Goal: Check status: Check status

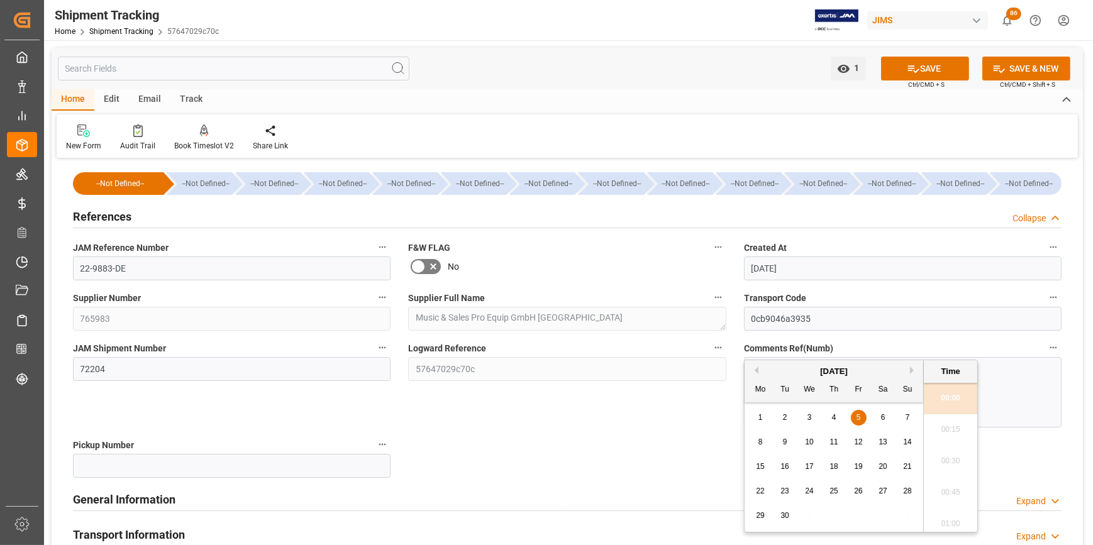
scroll to position [343, 0]
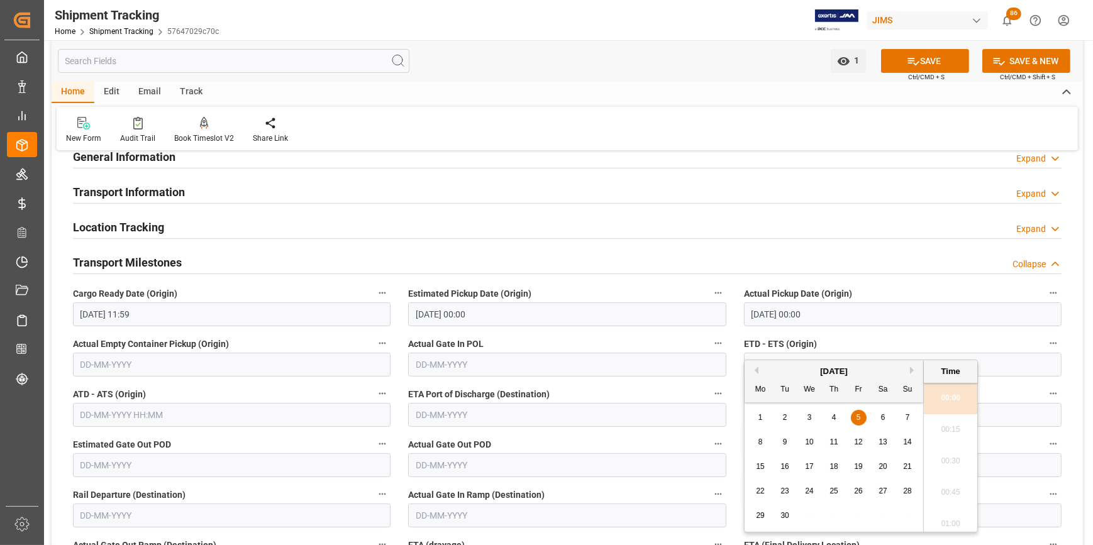
click at [912, 294] on label "Actual Pickup Date (Origin)" at bounding box center [903, 294] width 318 height 18
click at [1045, 294] on button "Actual Pickup Date (Origin)" at bounding box center [1053, 293] width 16 height 16
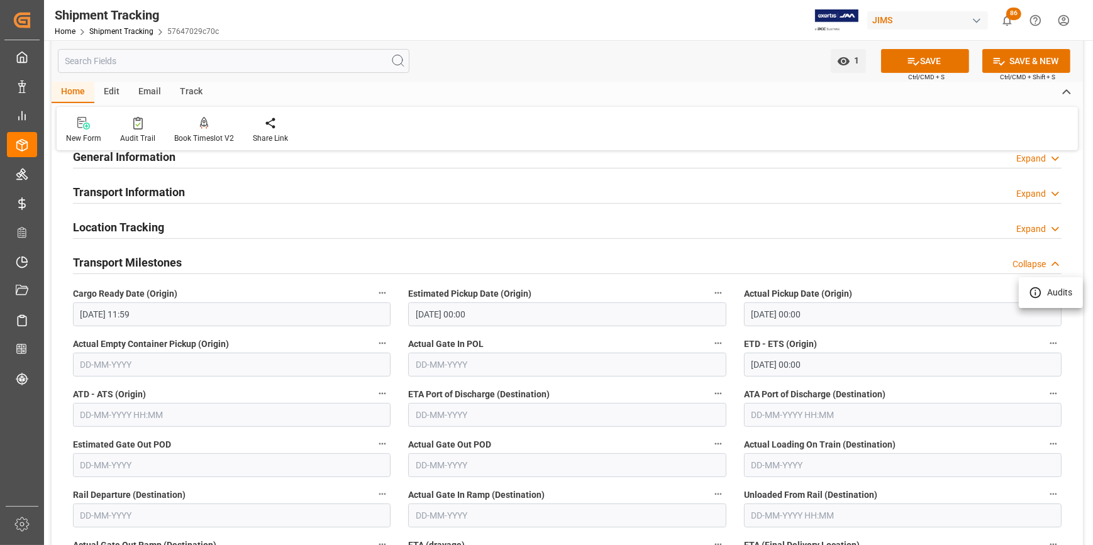
click at [652, 513] on div at bounding box center [546, 272] width 1093 height 545
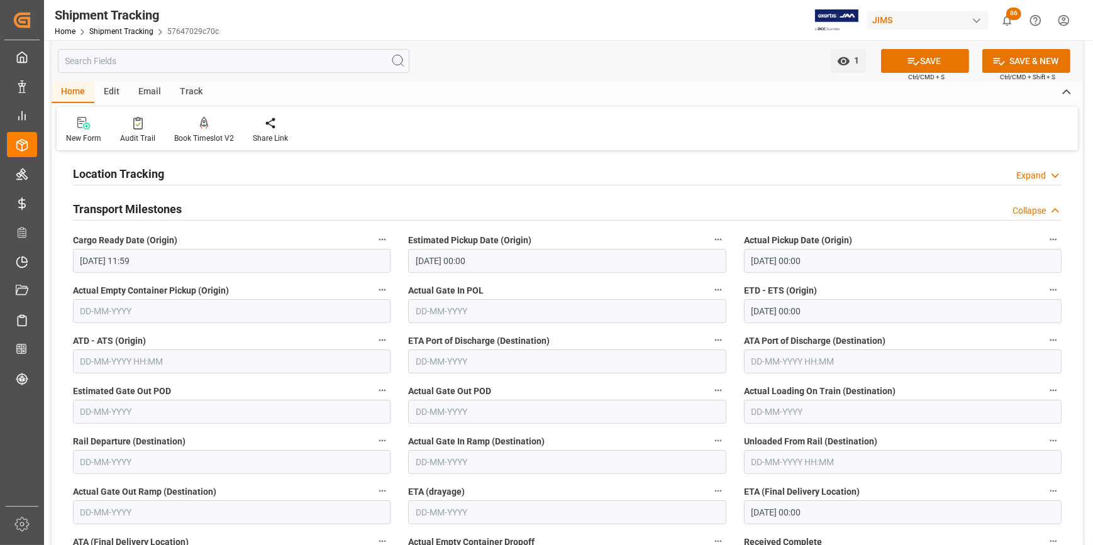
scroll to position [457, 0]
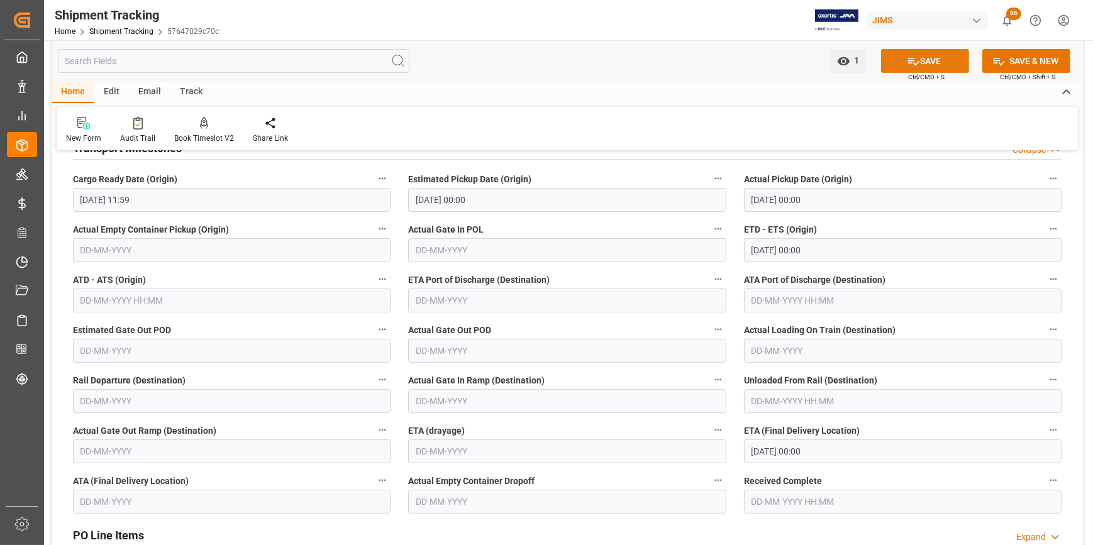
click at [912, 58] on icon at bounding box center [913, 62] width 11 height 8
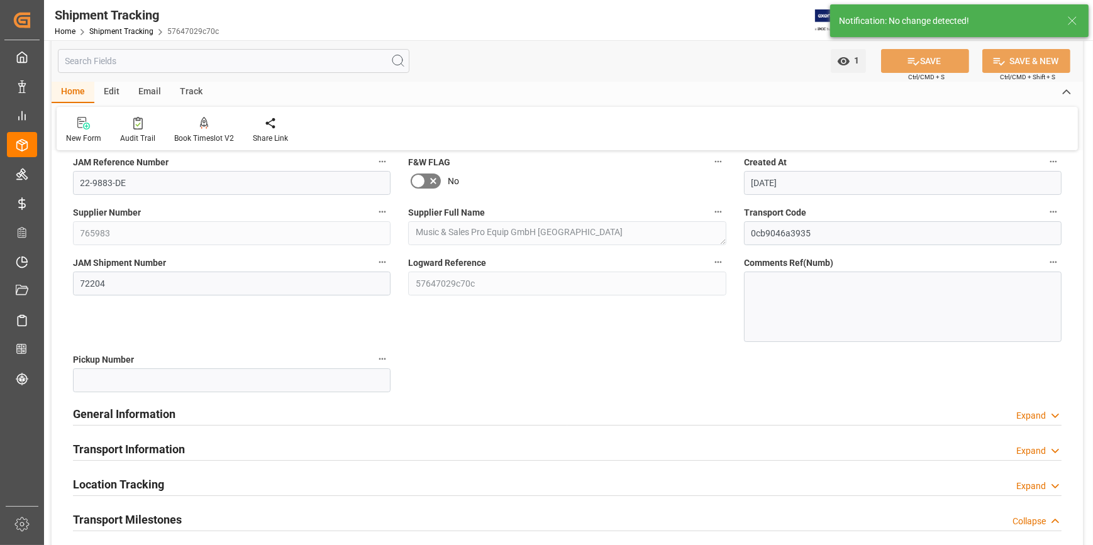
scroll to position [0, 0]
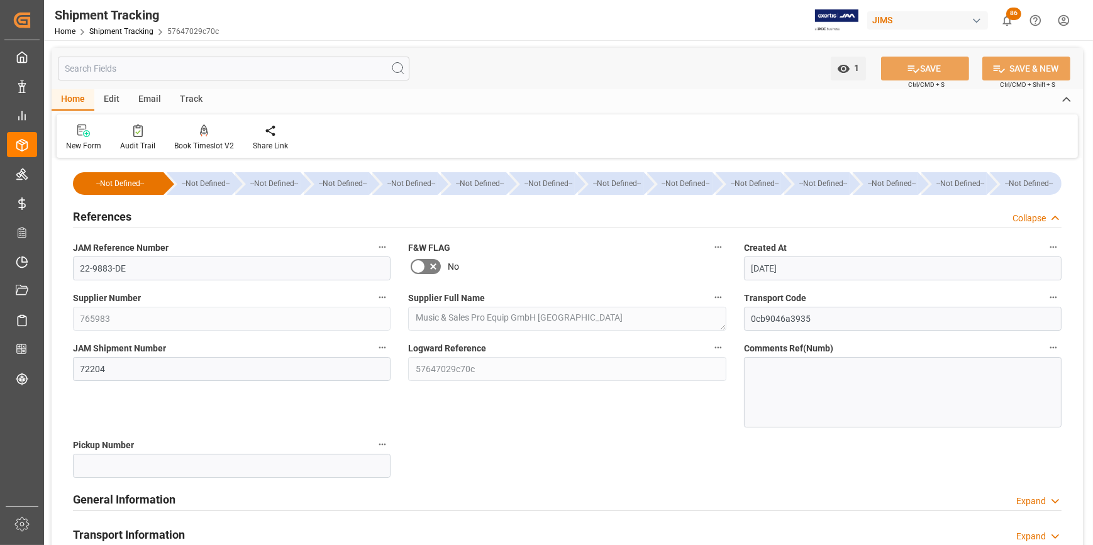
click at [533, 484] on div "General Information Expand" at bounding box center [567, 499] width 1006 height 35
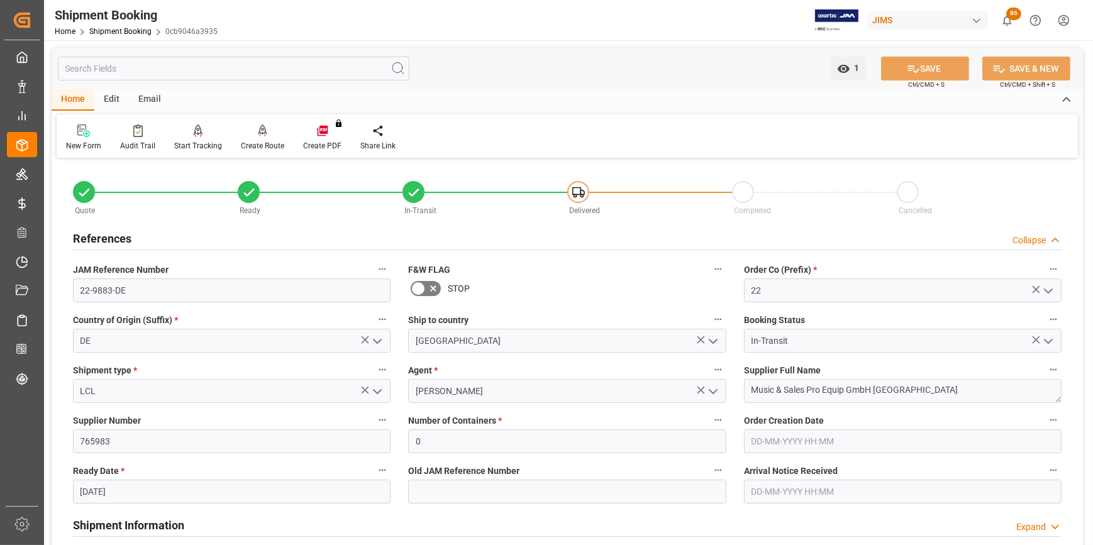
scroll to position [1086, 0]
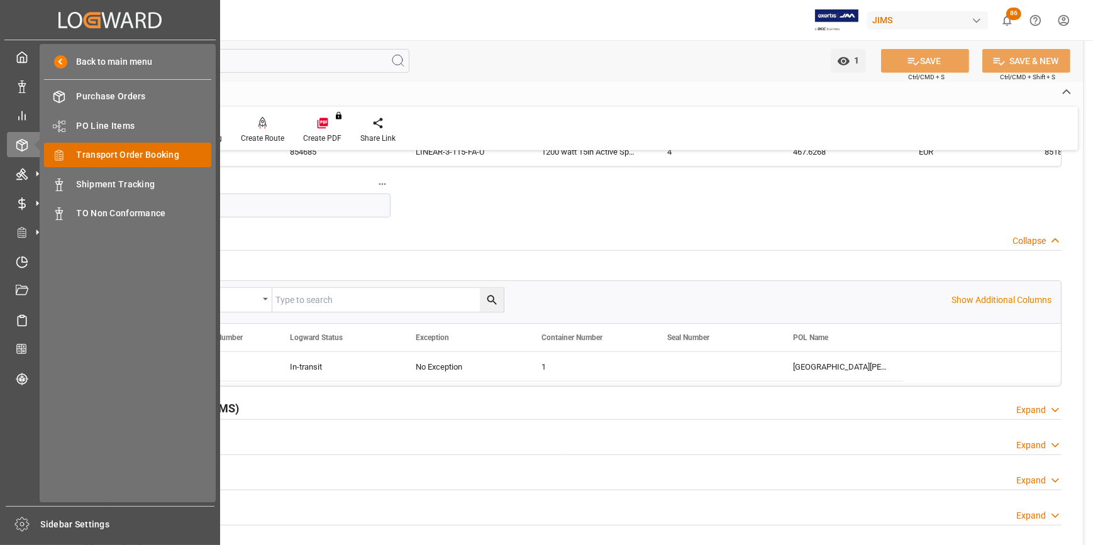
click at [139, 159] on span "Transport Order Booking" at bounding box center [144, 154] width 135 height 13
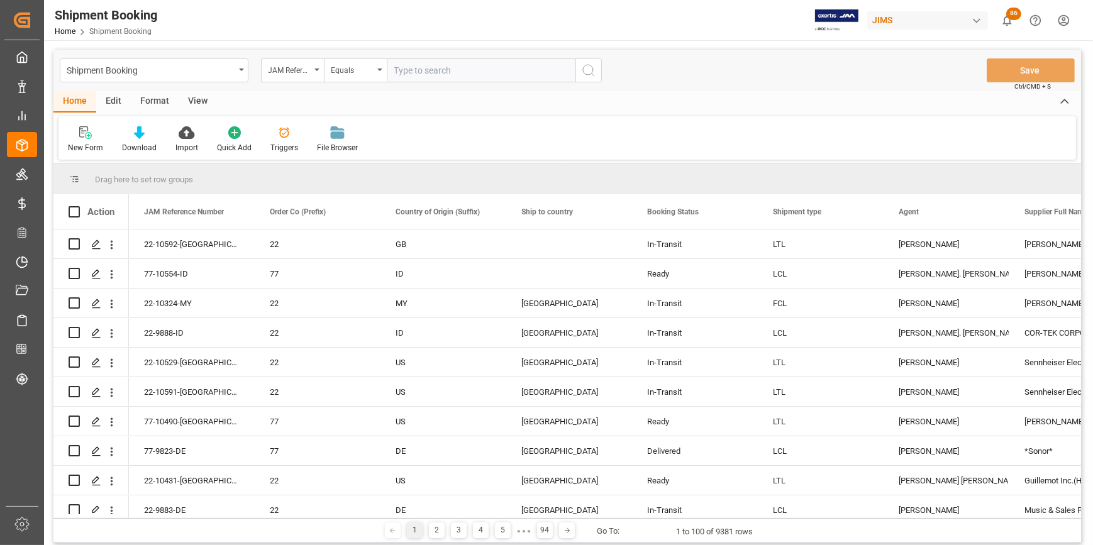
click at [409, 70] on input "text" at bounding box center [481, 71] width 189 height 24
type input "R"
type input "22-10430-ID"
click at [988, 213] on span at bounding box center [988, 211] width 11 height 11
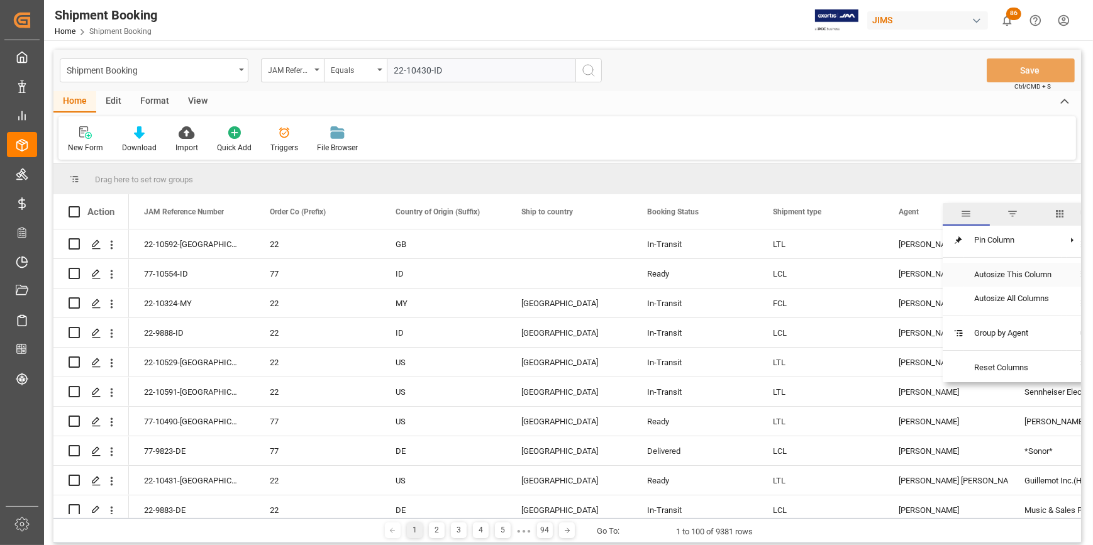
scroll to position [57, 0]
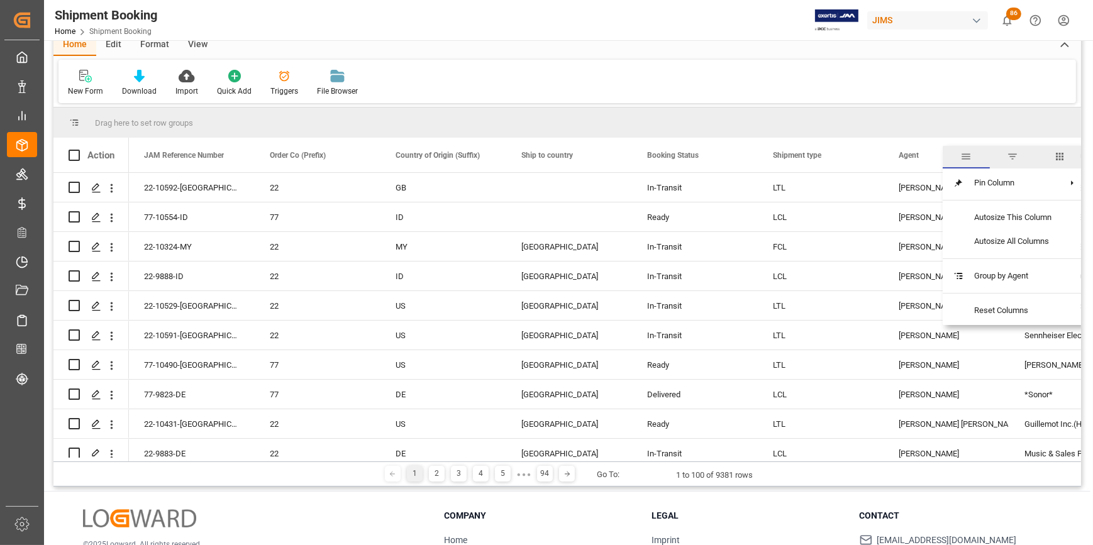
click at [1014, 156] on span "filter" at bounding box center [1013, 156] width 11 height 11
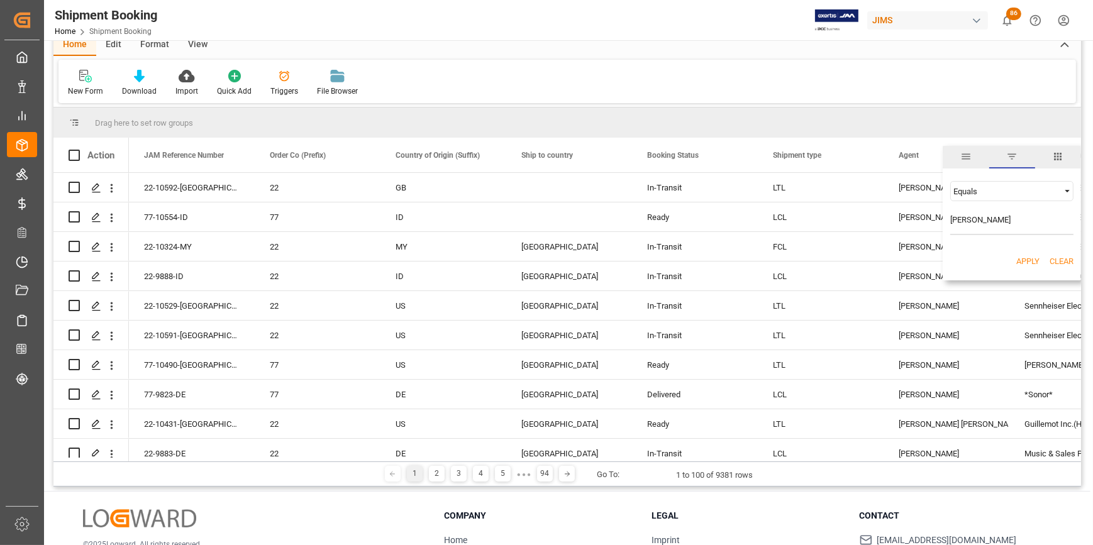
type input "[PERSON_NAME]"
click at [1030, 262] on button "Apply" at bounding box center [1028, 261] width 23 height 13
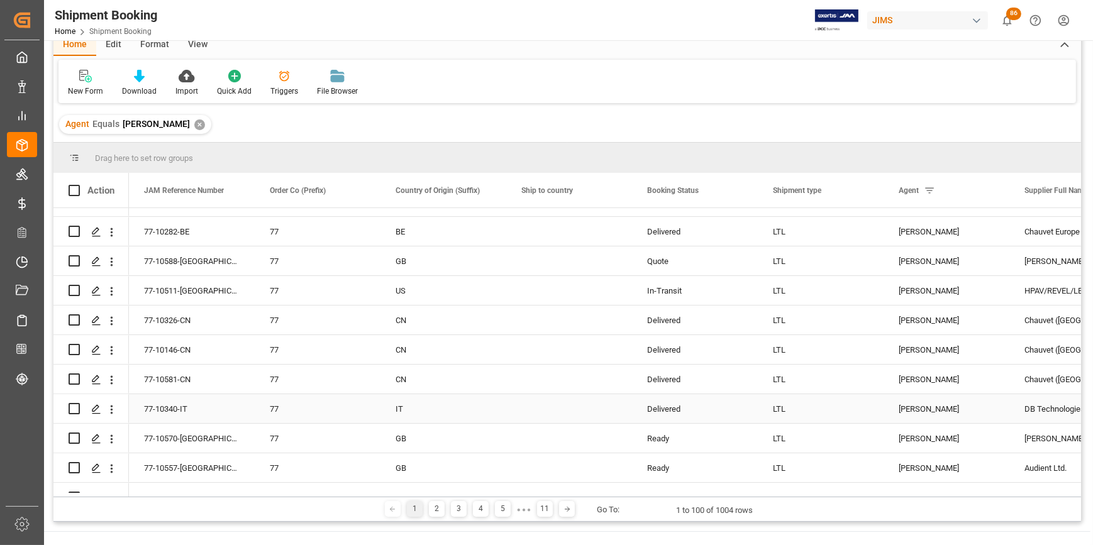
scroll to position [57, 0]
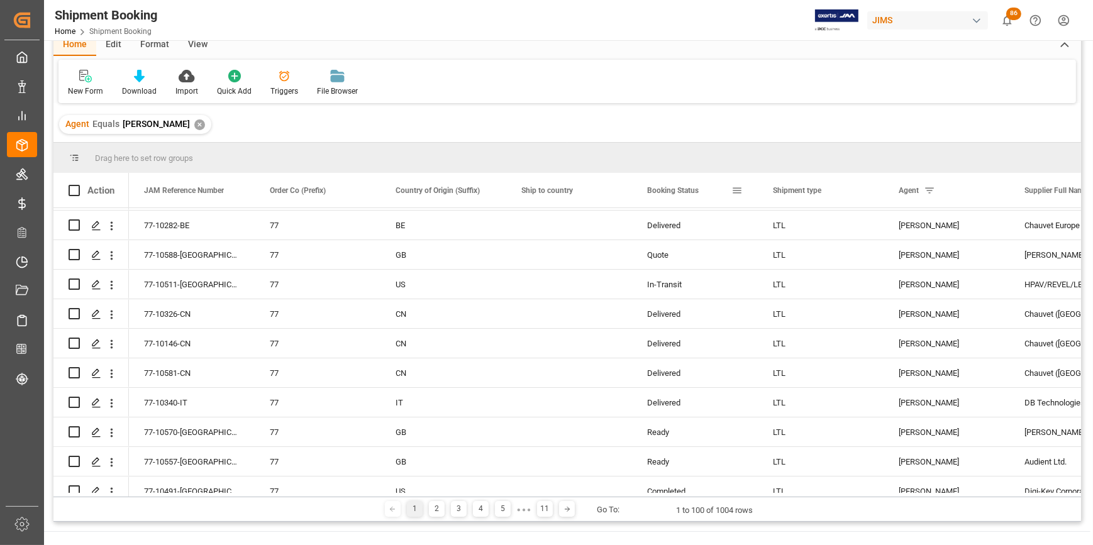
click at [733, 191] on span at bounding box center [737, 190] width 11 height 11
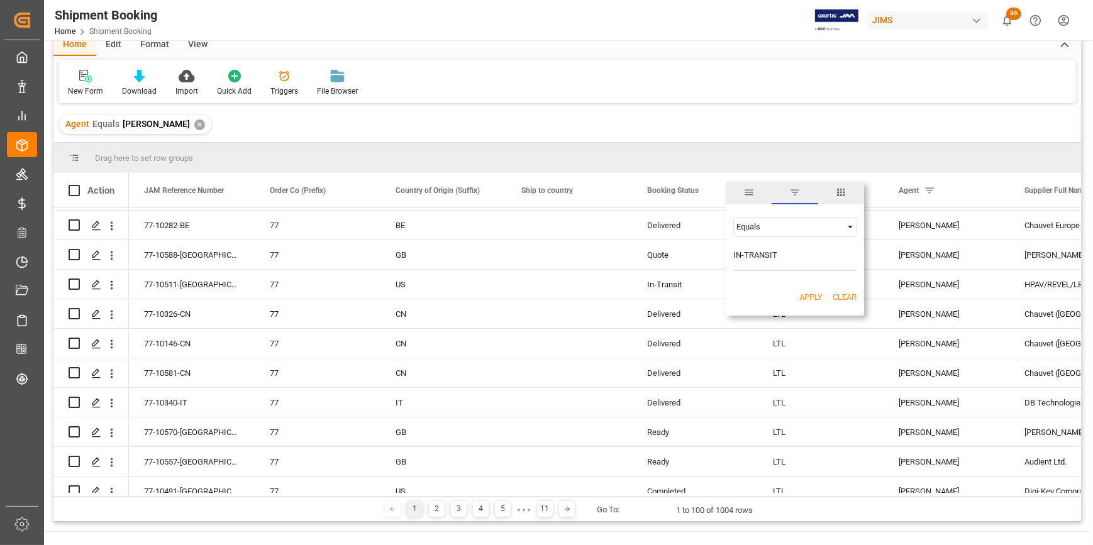
type input "IN-TRANSIT"
click at [796, 291] on div "Apply Clear" at bounding box center [795, 297] width 138 height 33
click at [803, 300] on button "Apply" at bounding box center [811, 297] width 23 height 13
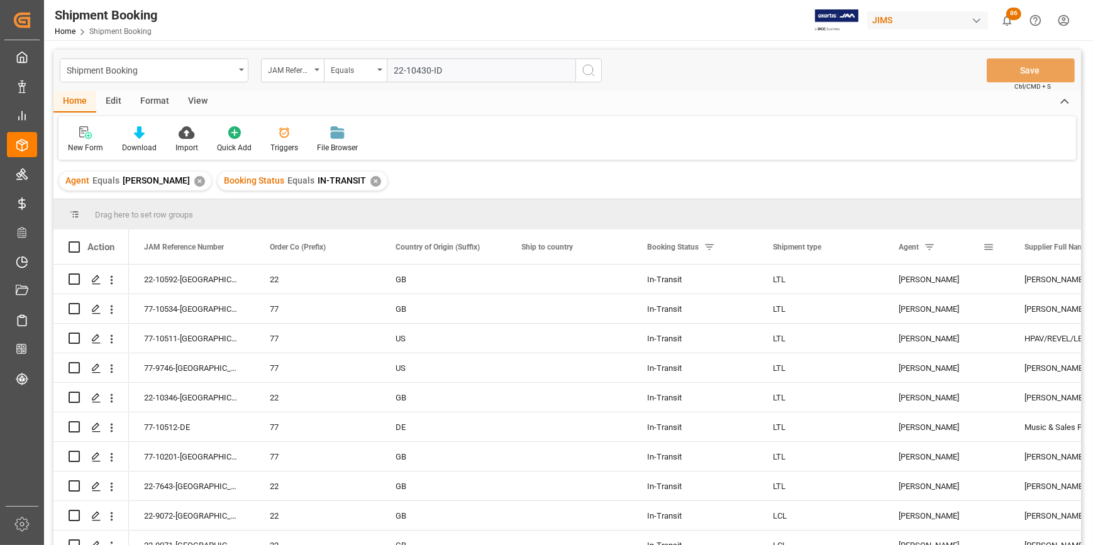
click at [930, 250] on span at bounding box center [929, 247] width 11 height 11
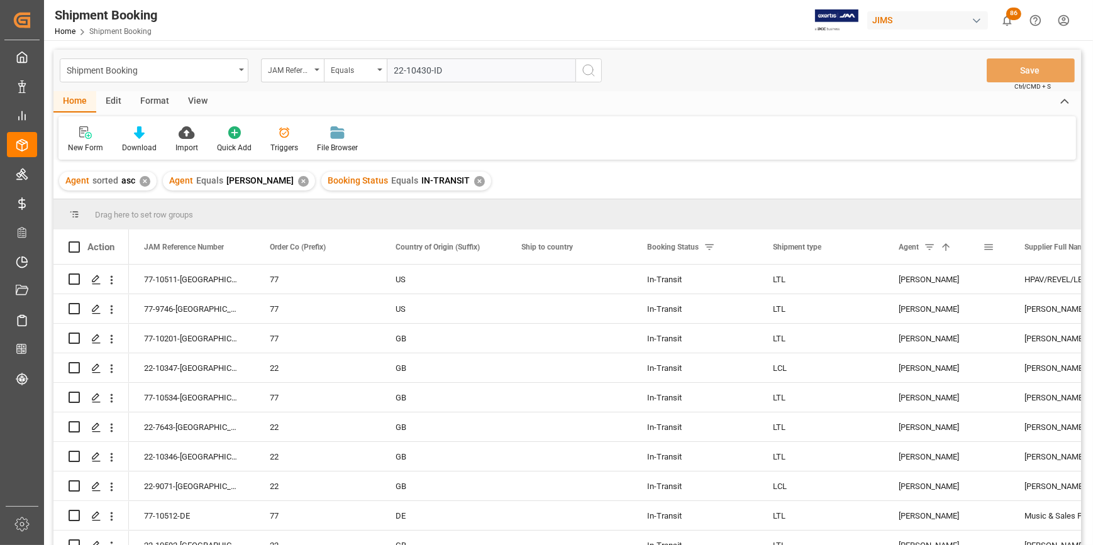
click at [930, 250] on span at bounding box center [929, 247] width 11 height 11
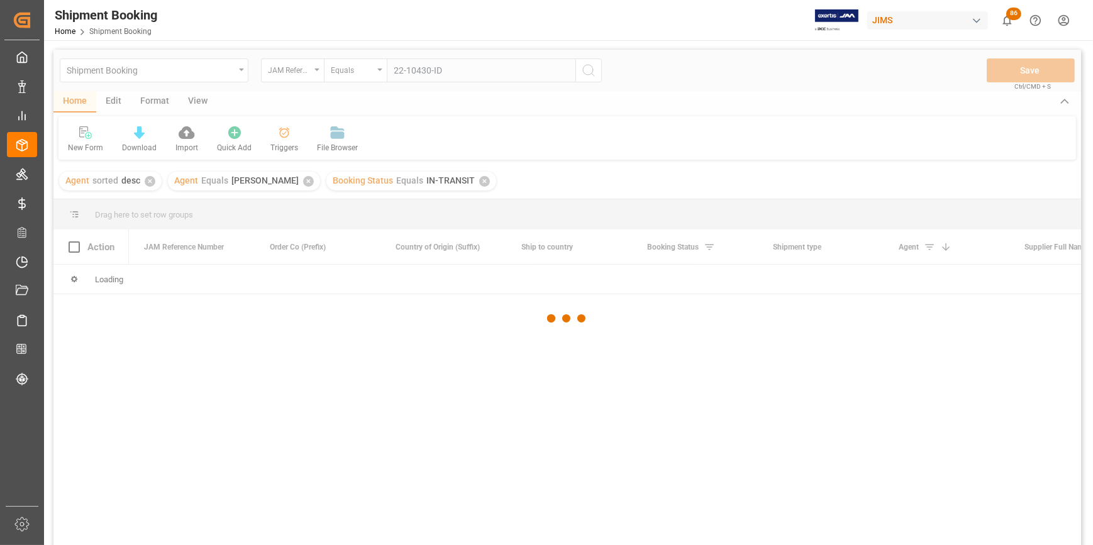
click at [913, 245] on div at bounding box center [567, 319] width 1028 height 538
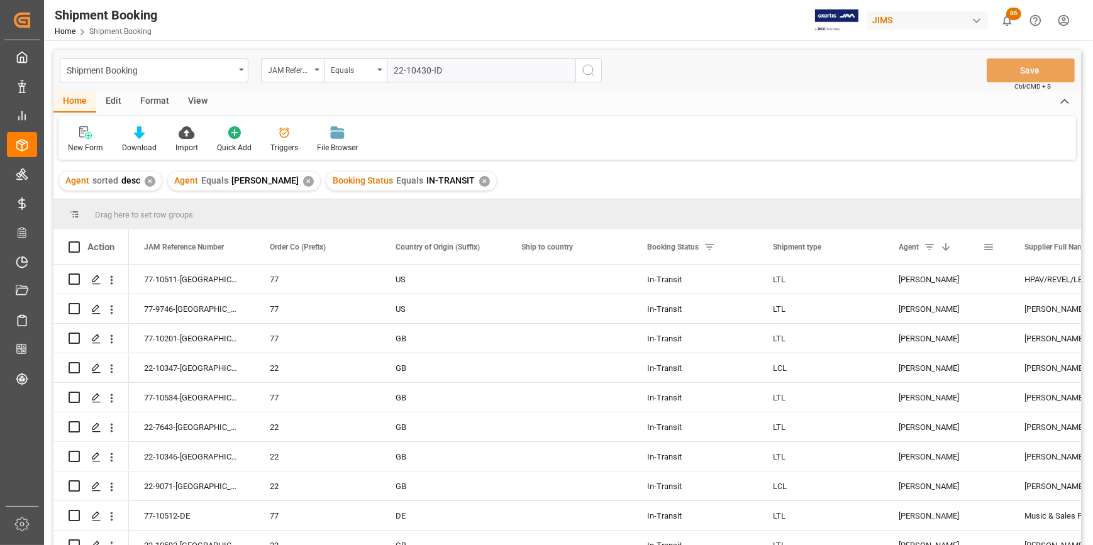
click at [987, 250] on span at bounding box center [988, 247] width 11 height 11
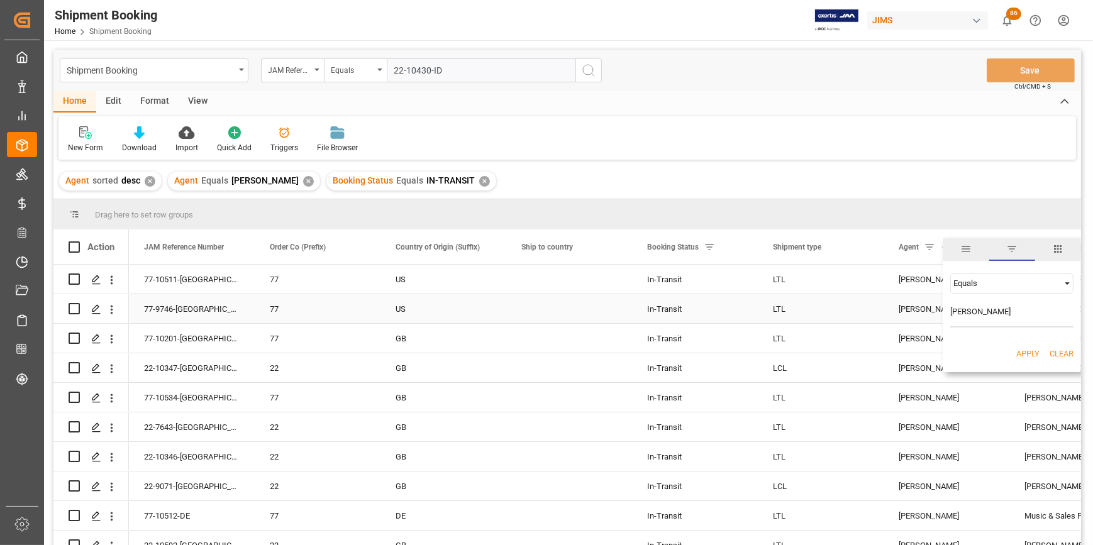
drag, startPoint x: 1016, startPoint y: 317, endPoint x: 920, endPoint y: 304, distance: 97.1
click at [920, 304] on div "Drag here to set row groups Drag here to set column labels Action JAM Reference…" at bounding box center [567, 376] width 1028 height 354
type input "[PERSON_NAME]"
click at [1029, 355] on button "Apply" at bounding box center [1028, 354] width 23 height 13
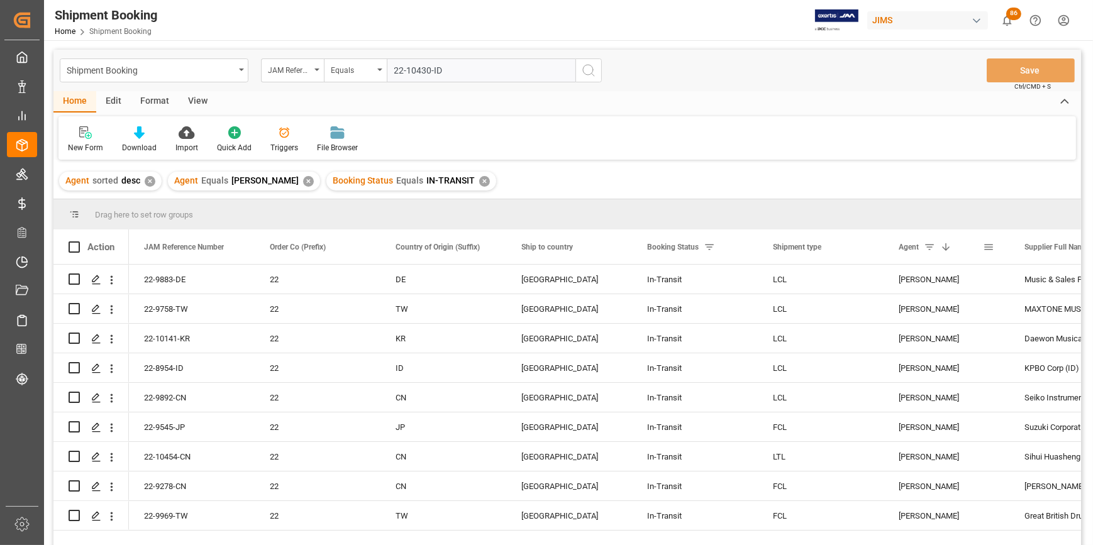
click at [983, 248] on span at bounding box center [988, 247] width 11 height 11
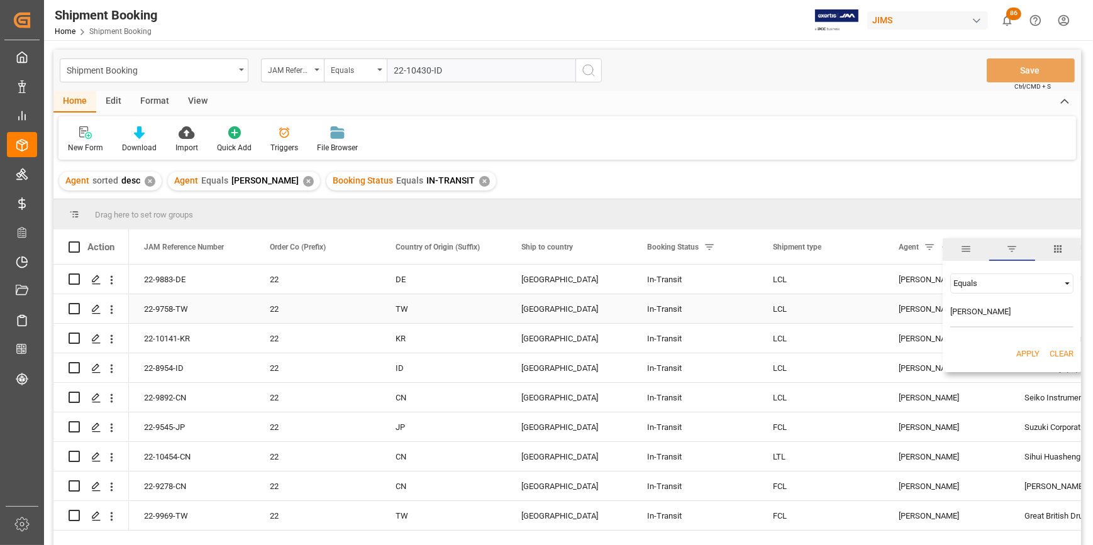
drag, startPoint x: 1025, startPoint y: 313, endPoint x: 895, endPoint y: 287, distance: 132.9
click at [894, 293] on div "Drag here to set row groups Drag here to set column labels Action JAM Reference…" at bounding box center [567, 376] width 1028 height 354
type input "[PERSON_NAME] ST-[PERSON_NAME]"
click at [1026, 364] on div "Apply Clear" at bounding box center [1012, 354] width 138 height 33
click at [1030, 357] on button "Apply" at bounding box center [1028, 354] width 23 height 13
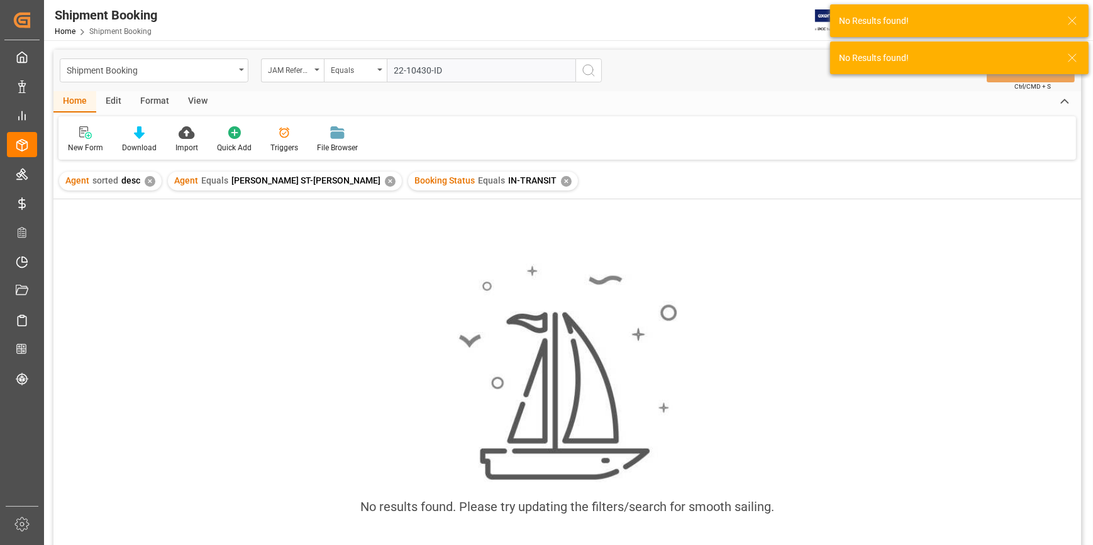
click at [311, 182] on div "Agent Equals [PERSON_NAME] ST-[PERSON_NAME] ✕" at bounding box center [285, 181] width 234 height 19
click at [385, 182] on div "✕" at bounding box center [390, 181] width 11 height 11
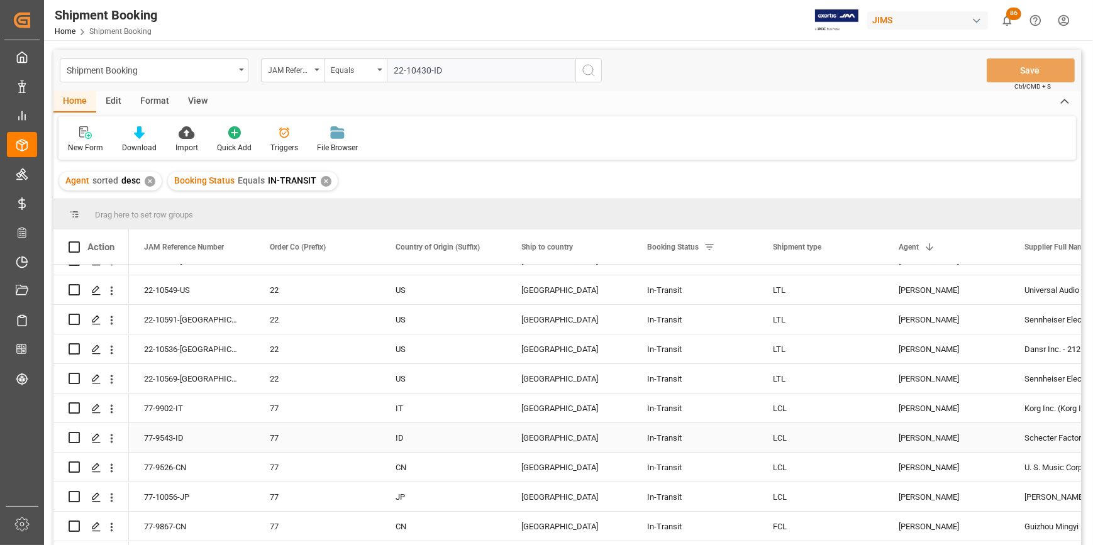
scroll to position [114, 0]
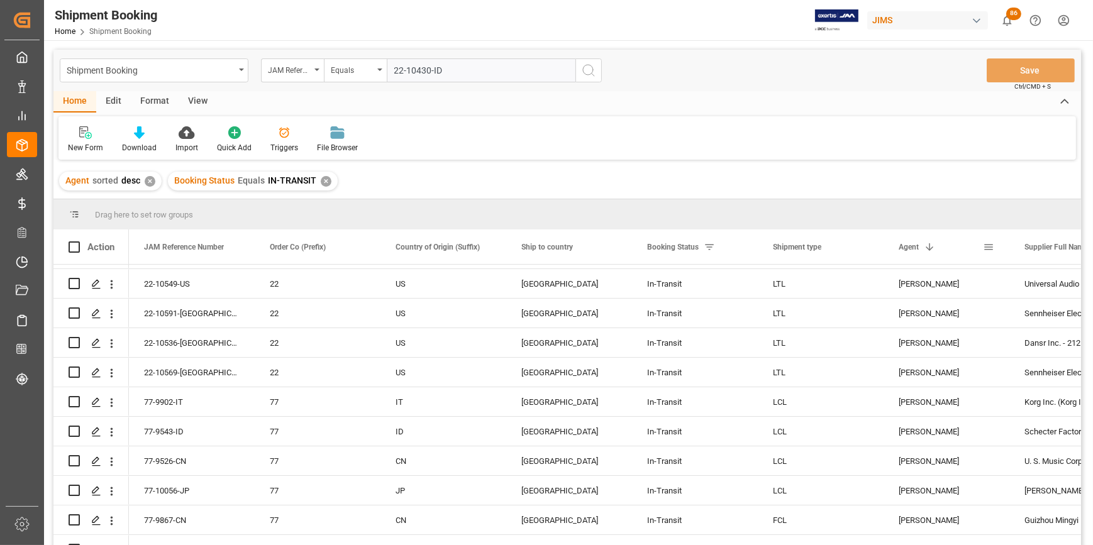
click at [931, 245] on span at bounding box center [929, 247] width 11 height 11
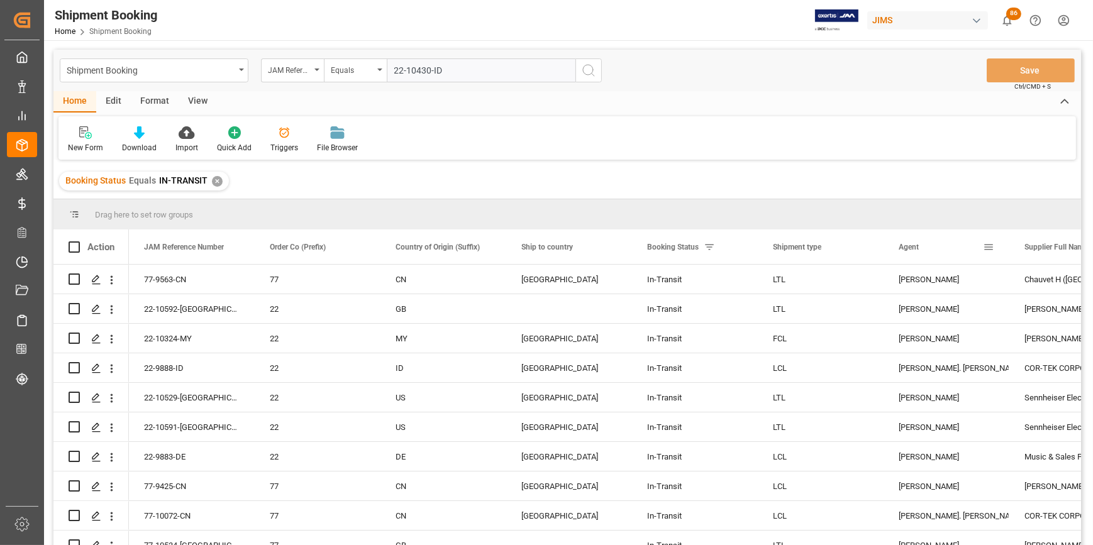
click at [986, 248] on span at bounding box center [988, 247] width 11 height 11
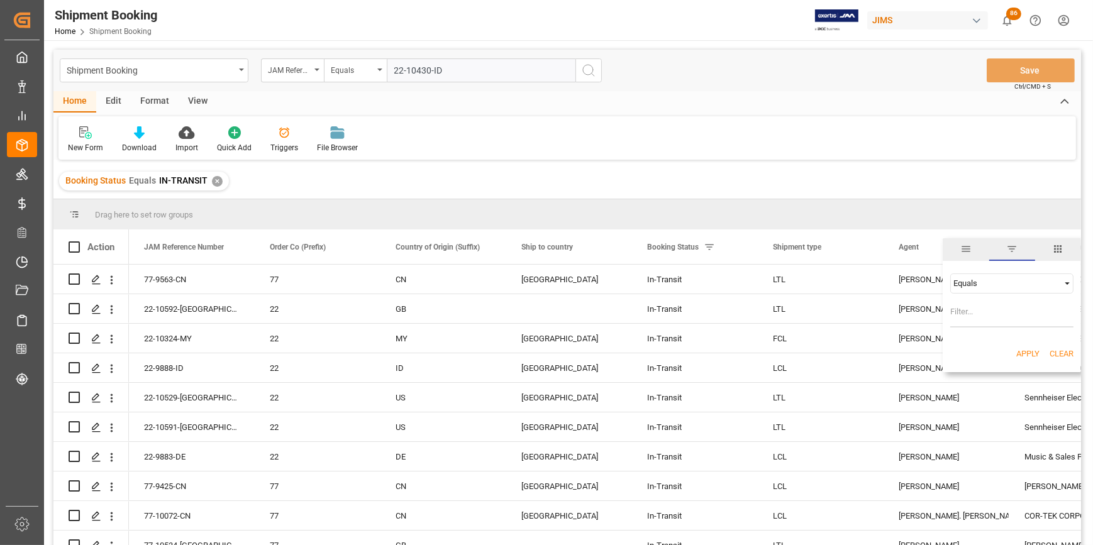
click at [951, 316] on input "Filter Value" at bounding box center [1011, 315] width 123 height 25
type input "[PERSON_NAME] ST.[PERSON_NAME]"
click at [1030, 358] on button "Apply" at bounding box center [1028, 354] width 23 height 13
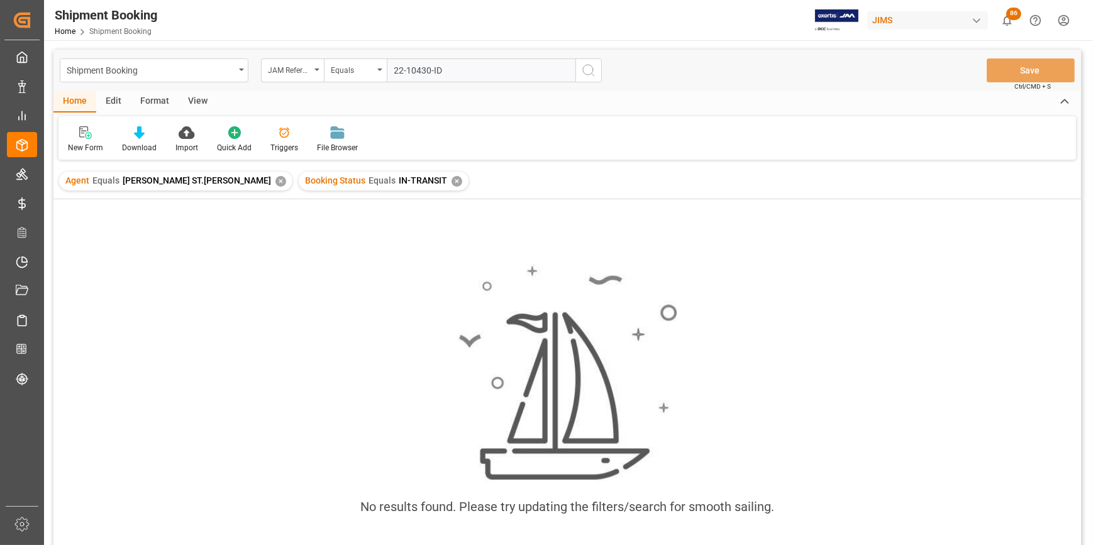
click at [276, 182] on div "✕" at bounding box center [281, 181] width 11 height 11
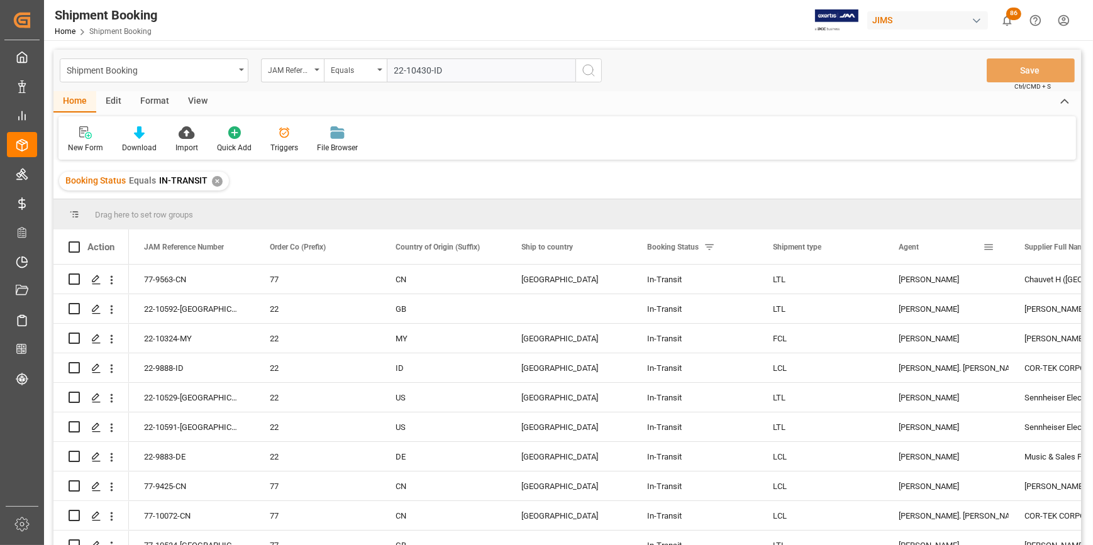
click at [992, 248] on span at bounding box center [988, 247] width 11 height 11
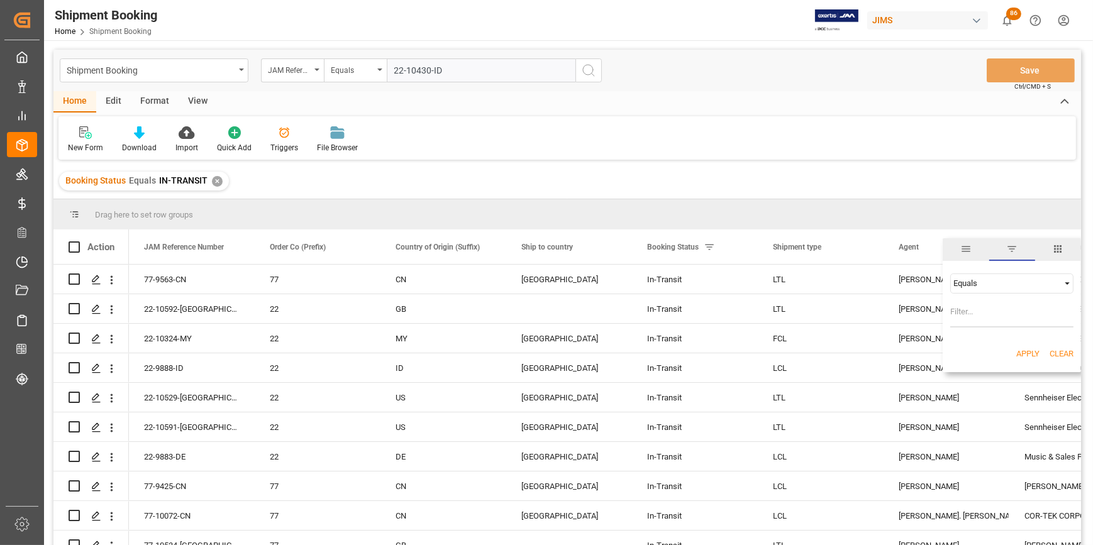
click at [981, 311] on input "Filter Value" at bounding box center [1011, 315] width 123 height 25
type input "[PERSON_NAME] st. [PERSON_NAME]"
click at [1031, 353] on button "Apply" at bounding box center [1028, 354] width 23 height 13
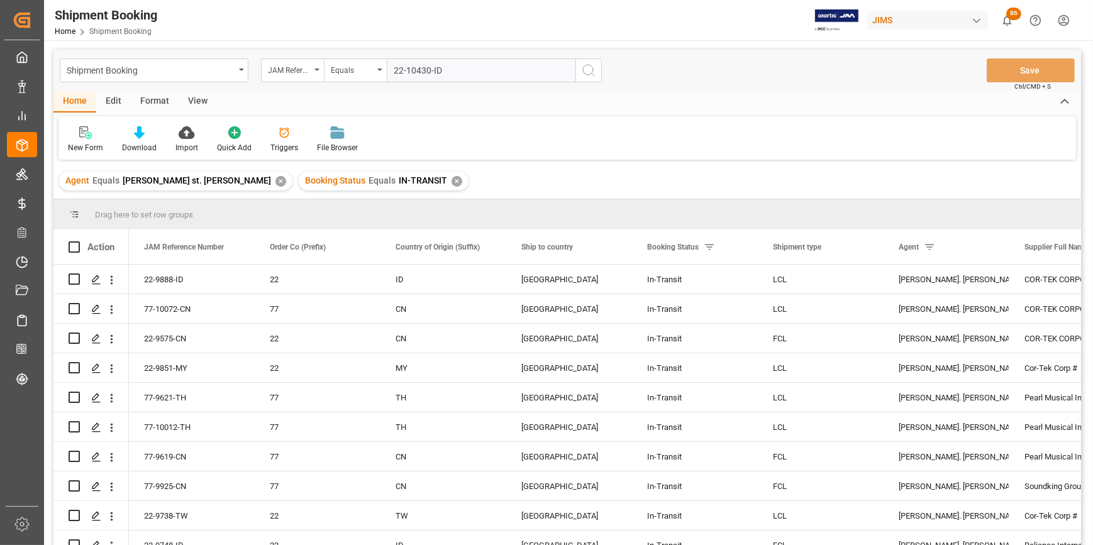
click at [452, 181] on div "✕" at bounding box center [457, 181] width 11 height 11
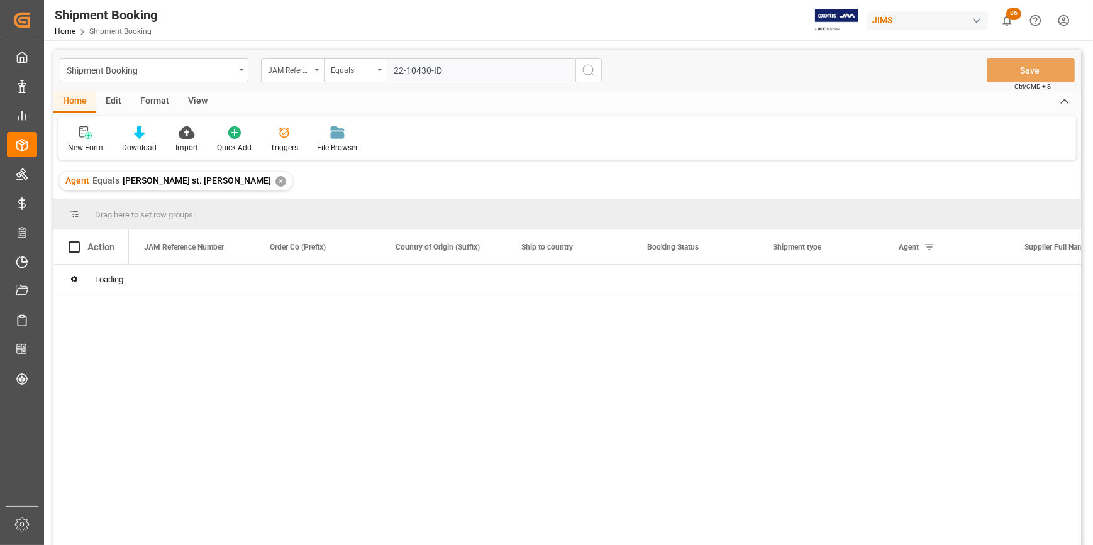
click at [276, 185] on div "✕" at bounding box center [281, 181] width 11 height 11
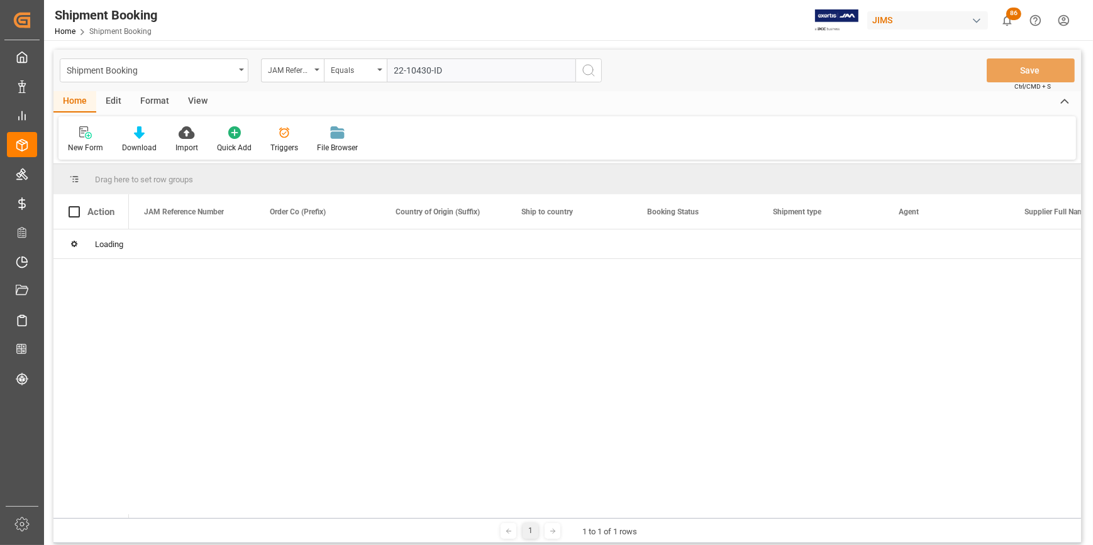
click at [462, 389] on div at bounding box center [605, 374] width 952 height 289
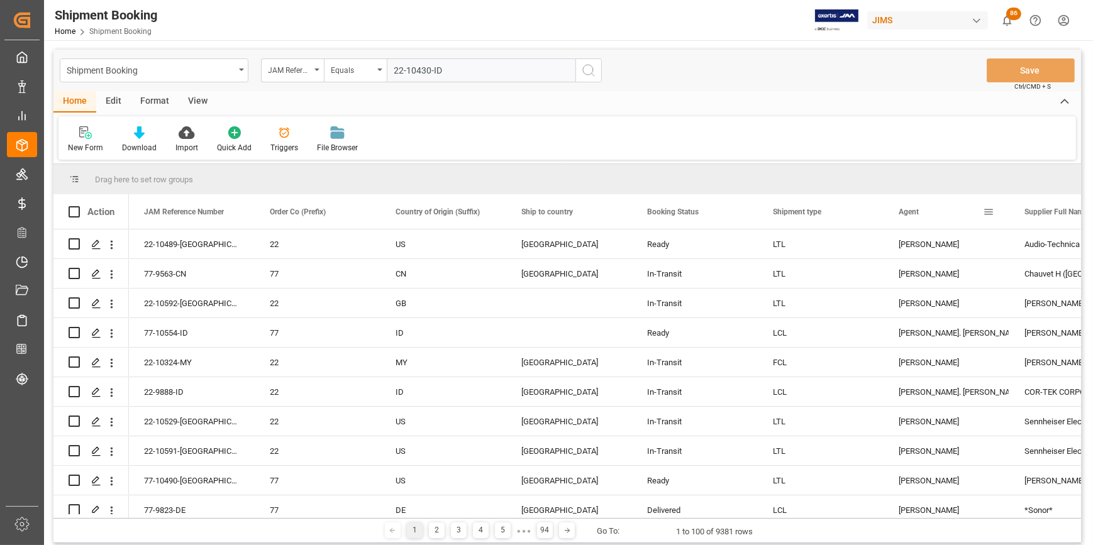
click at [989, 212] on span at bounding box center [988, 211] width 11 height 11
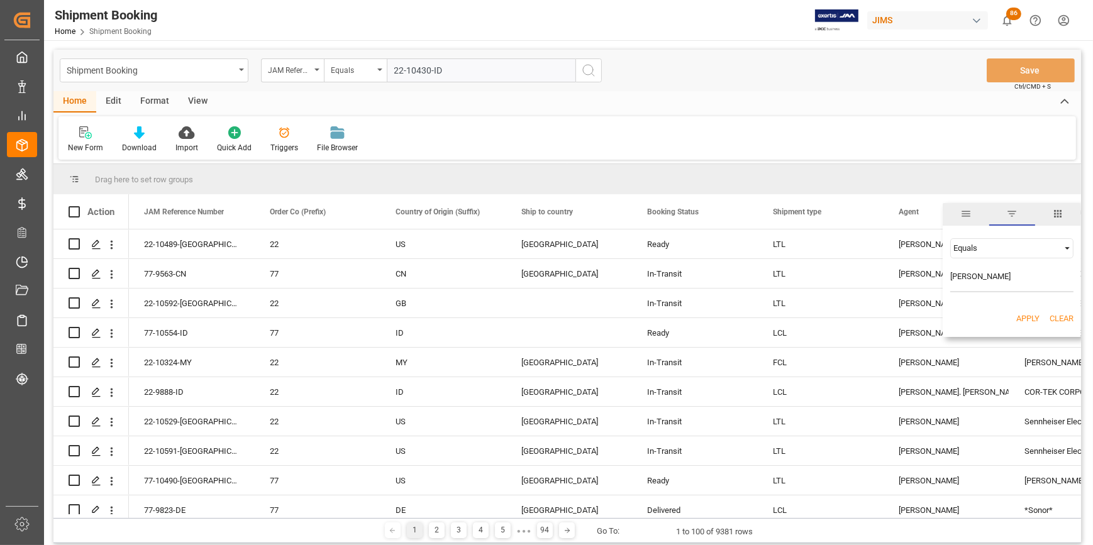
click at [947, 276] on div "Equals [PERSON_NAME] AND OR Equals" at bounding box center [1012, 265] width 138 height 74
click at [952, 277] on input "[PERSON_NAME]" at bounding box center [1011, 279] width 123 height 25
click at [995, 280] on input "[PERSON_NAME]" at bounding box center [1011, 279] width 123 height 25
type input "[PERSON_NAME]"
click at [1033, 311] on div "Apply Clear" at bounding box center [1012, 319] width 138 height 33
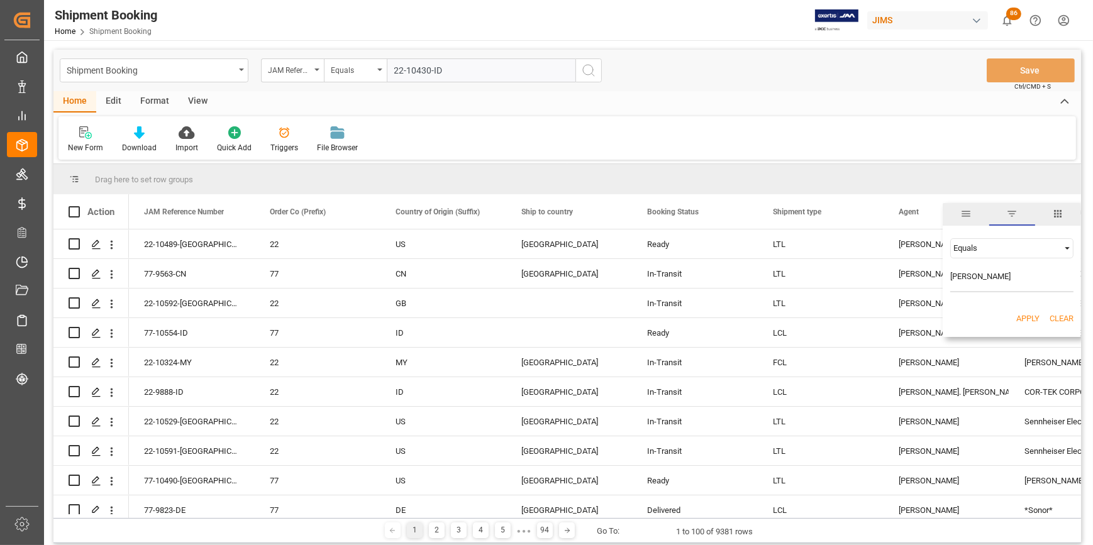
click at [1039, 317] on div "Apply Clear" at bounding box center [1012, 319] width 138 height 33
click at [937, 387] on div "[PERSON_NAME]. [PERSON_NAME]" at bounding box center [947, 392] width 96 height 29
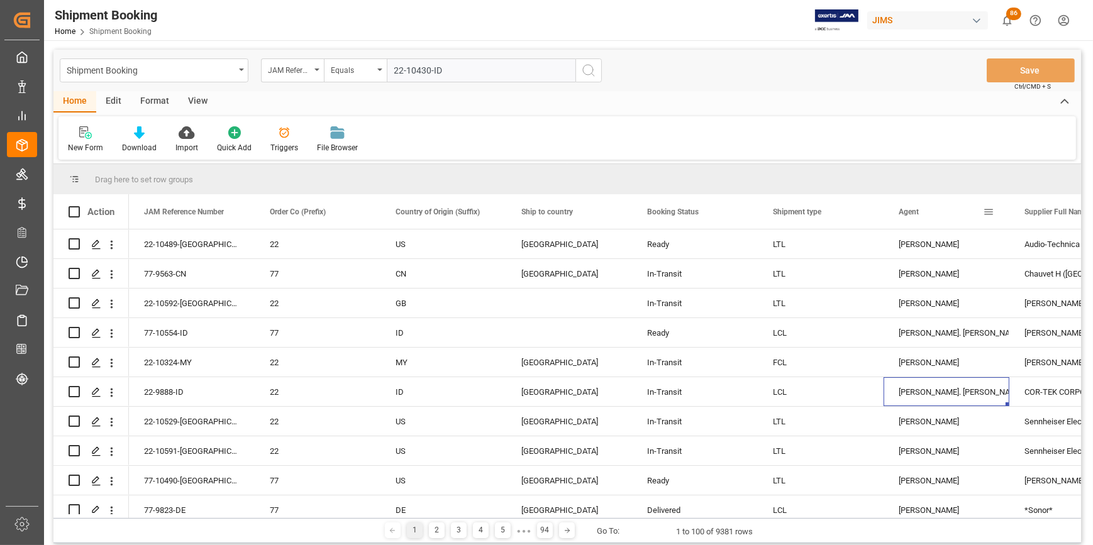
click at [988, 215] on span at bounding box center [988, 211] width 11 height 11
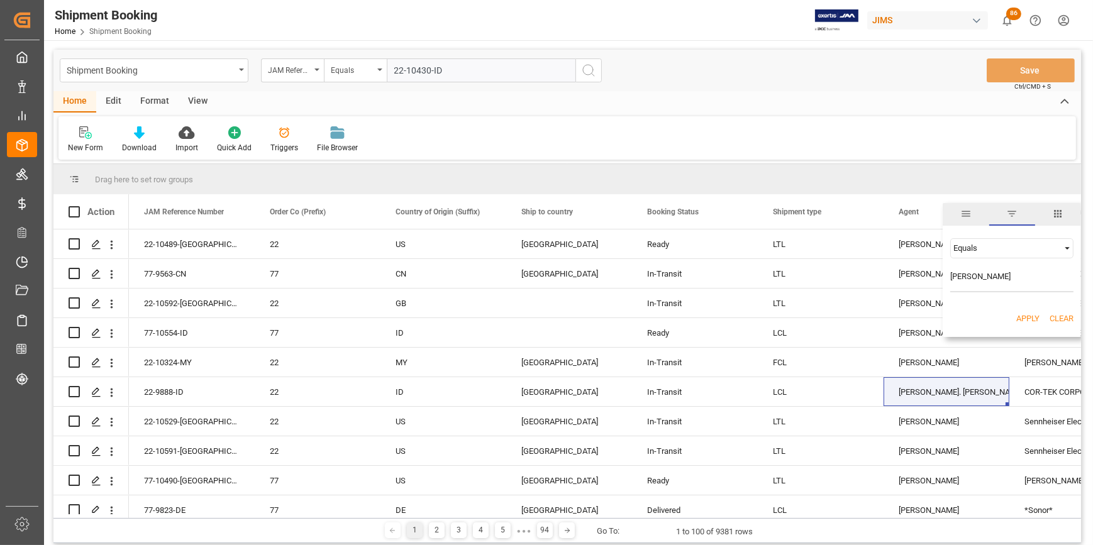
click at [981, 277] on input "[PERSON_NAME]" at bounding box center [1011, 279] width 123 height 25
type input "[PERSON_NAME]"
click at [1026, 313] on button "Apply" at bounding box center [1028, 319] width 23 height 13
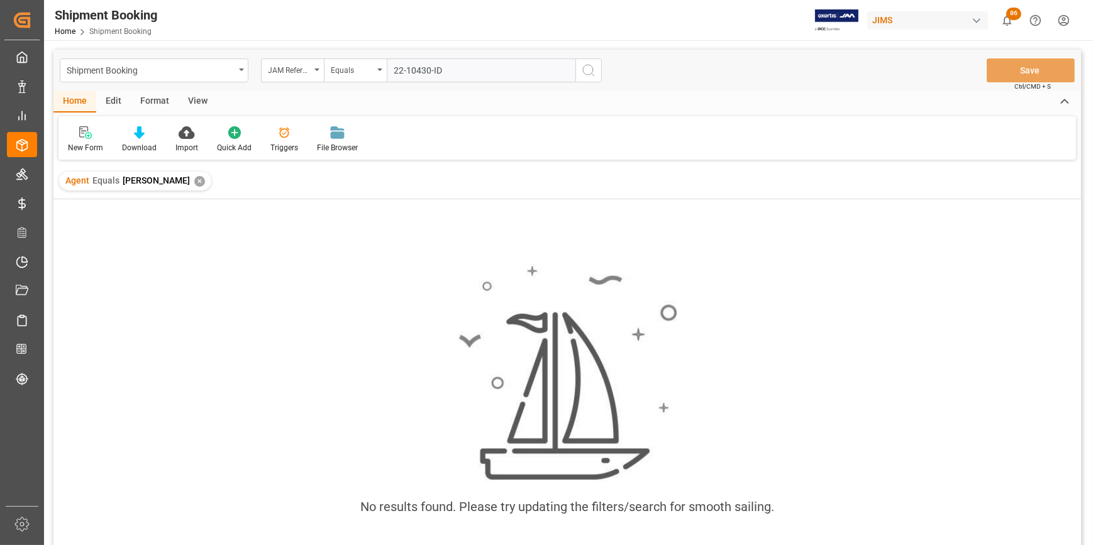
drag, startPoint x: 940, startPoint y: 344, endPoint x: 915, endPoint y: 363, distance: 32.0
click at [940, 344] on div "No results found. Please try updating the filters/search for smooth sailing." at bounding box center [567, 396] width 1028 height 285
click at [194, 182] on div "✕" at bounding box center [199, 181] width 11 height 11
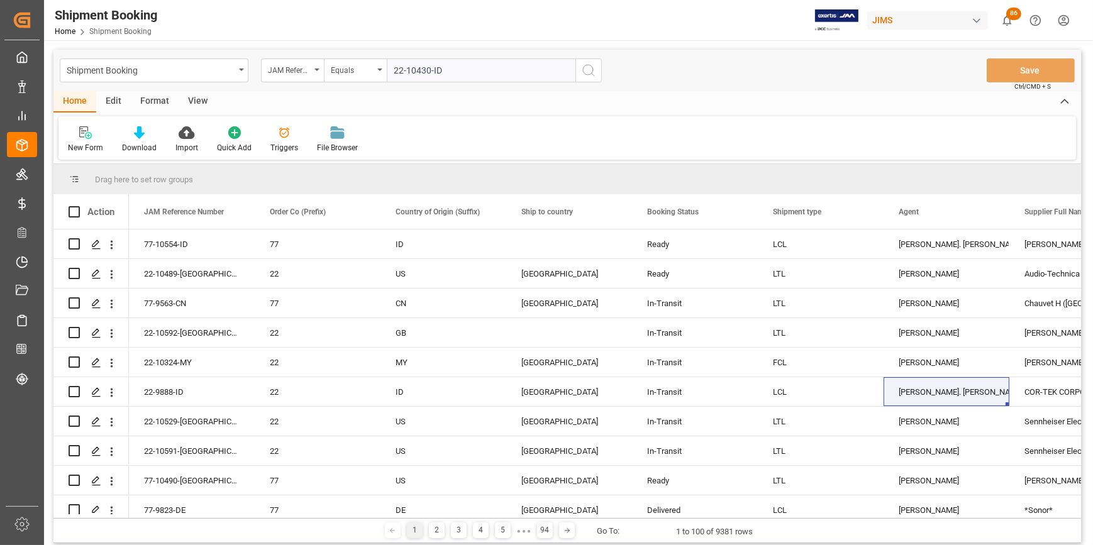
click at [580, 81] on button "search button" at bounding box center [589, 71] width 26 height 24
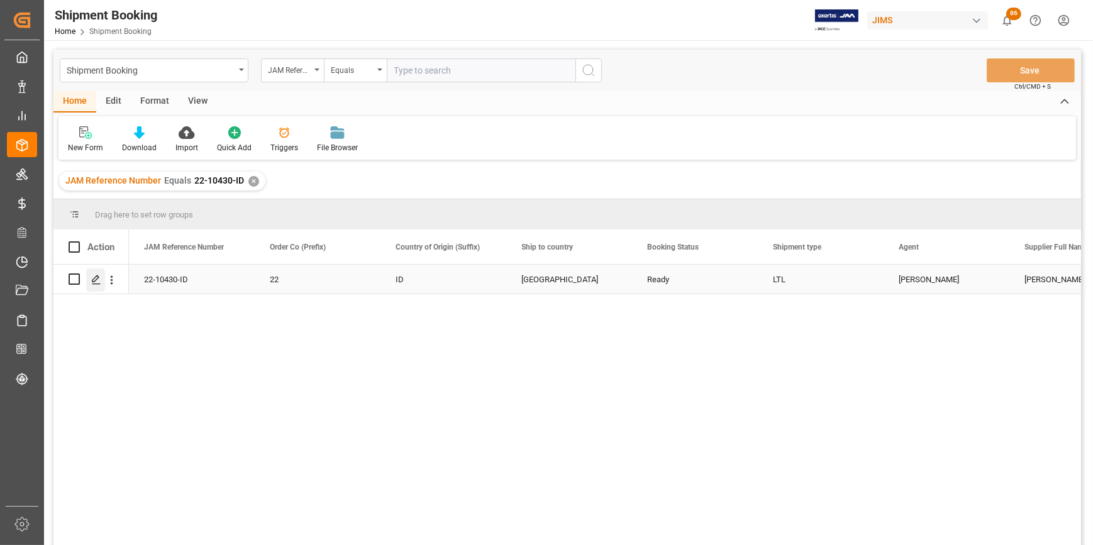
click at [99, 276] on icon "Press SPACE to select this row." at bounding box center [96, 280] width 10 height 10
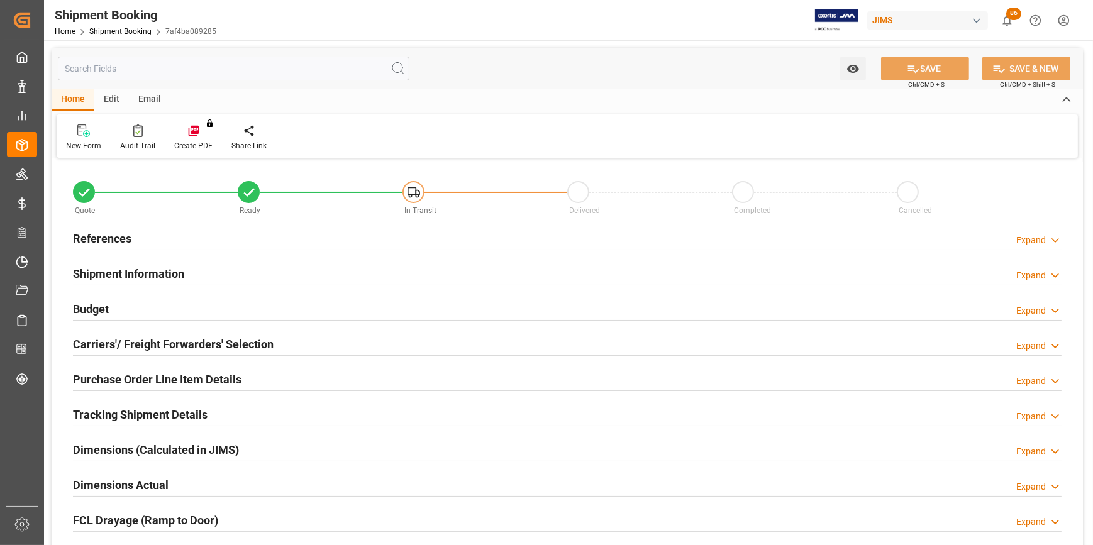
type input "0"
type input "[DATE]"
click at [91, 239] on h2 "References" at bounding box center [102, 238] width 59 height 17
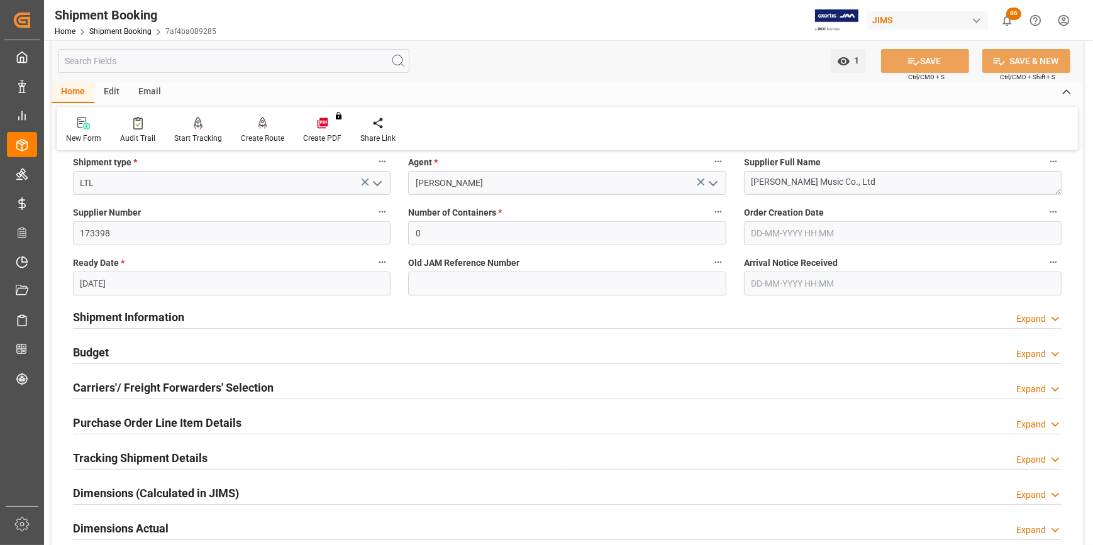
scroll to position [228, 0]
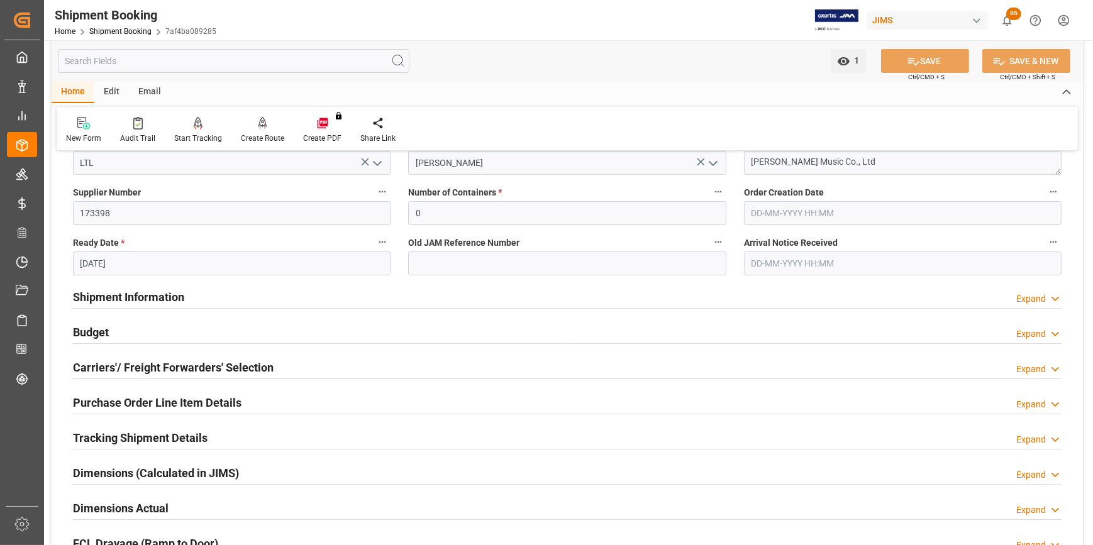
click at [137, 297] on h2 "Shipment Information" at bounding box center [128, 297] width 111 height 17
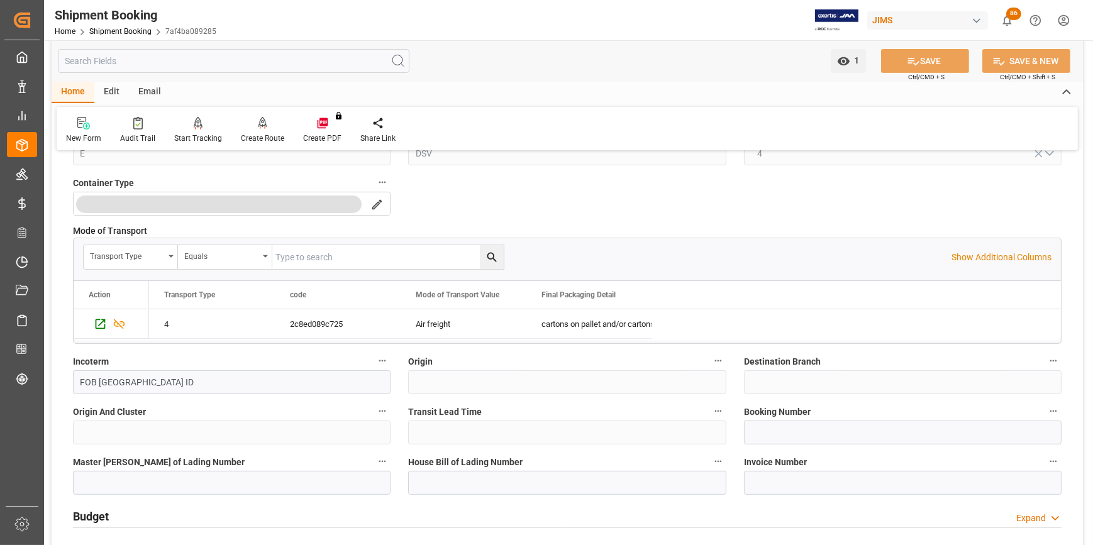
scroll to position [572, 0]
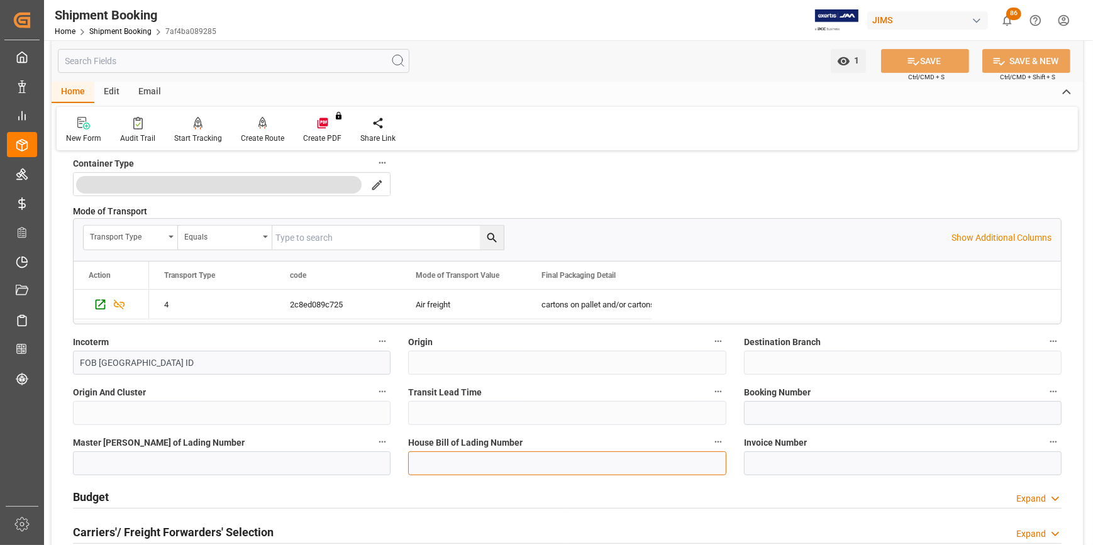
click at [439, 466] on input at bounding box center [567, 464] width 318 height 24
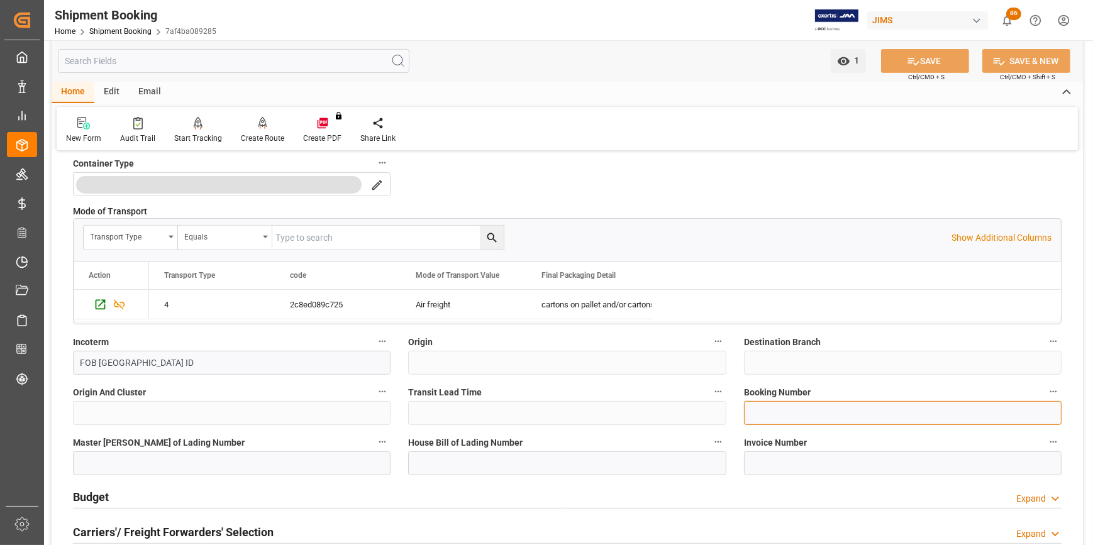
click at [773, 416] on input at bounding box center [903, 413] width 318 height 24
paste input "RAF0019403"
type input "RAF0019403"
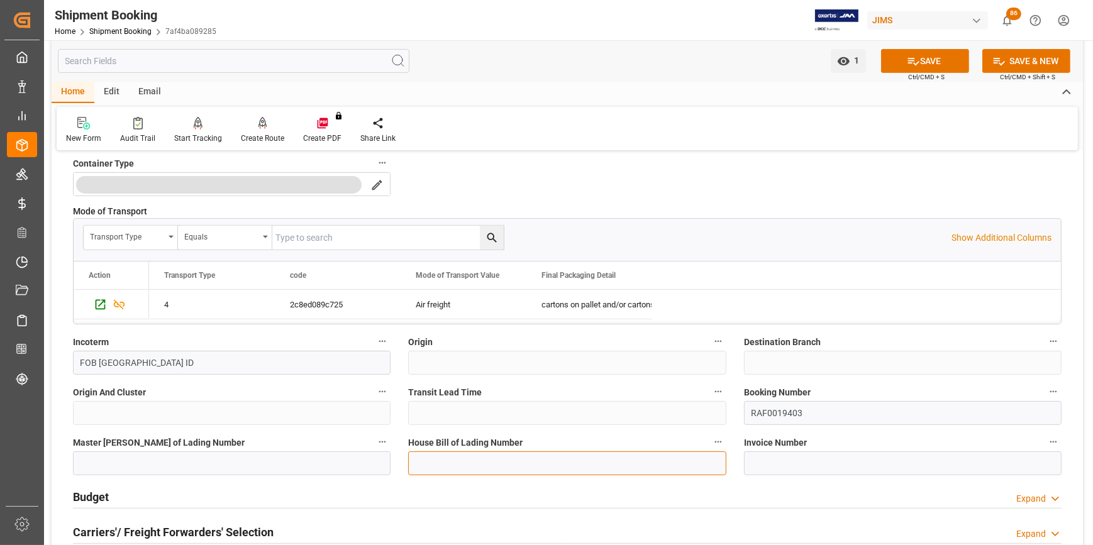
click at [496, 457] on input at bounding box center [567, 464] width 318 height 24
paste input "RAF0019403"
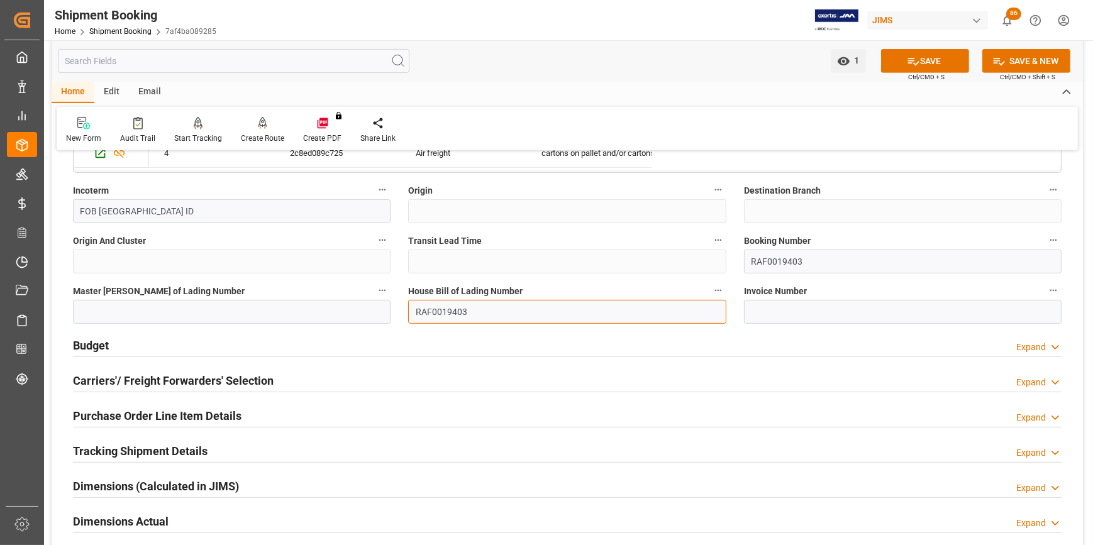
scroll to position [743, 0]
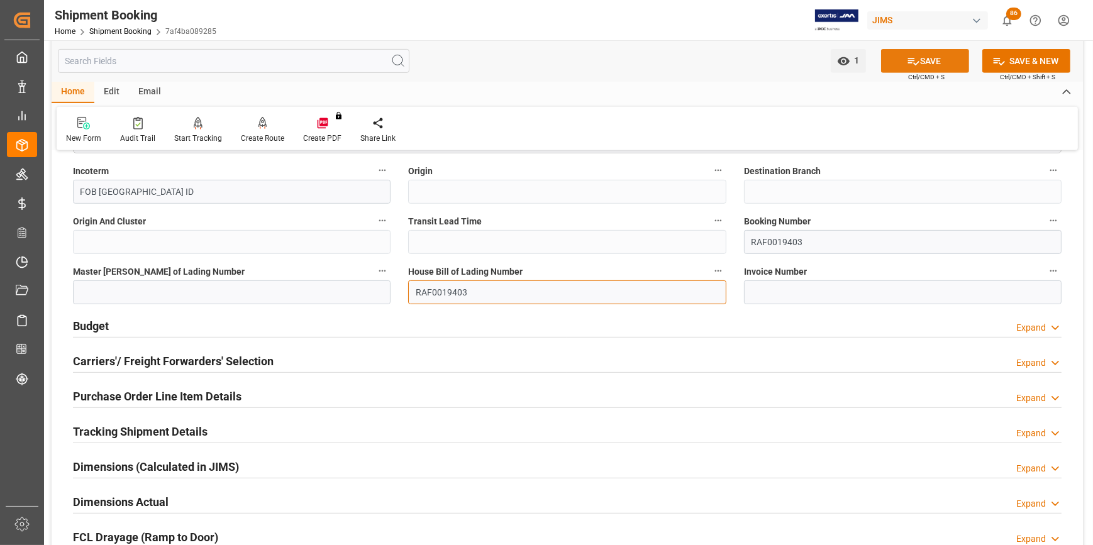
type input "RAF0019403"
click at [920, 54] on button "SAVE" at bounding box center [925, 61] width 88 height 24
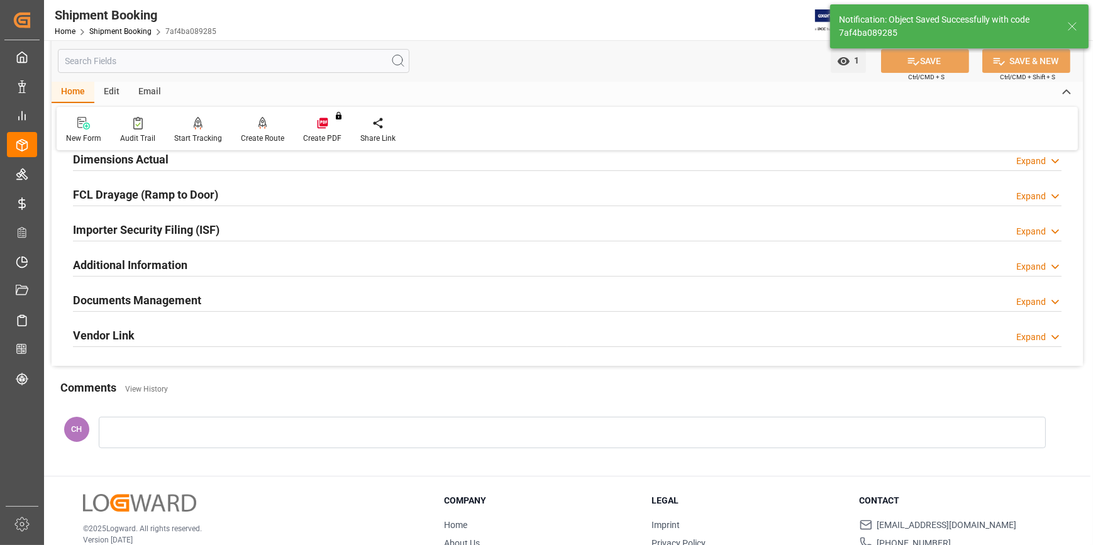
scroll to position [327, 0]
click at [121, 434] on div at bounding box center [572, 431] width 947 height 31
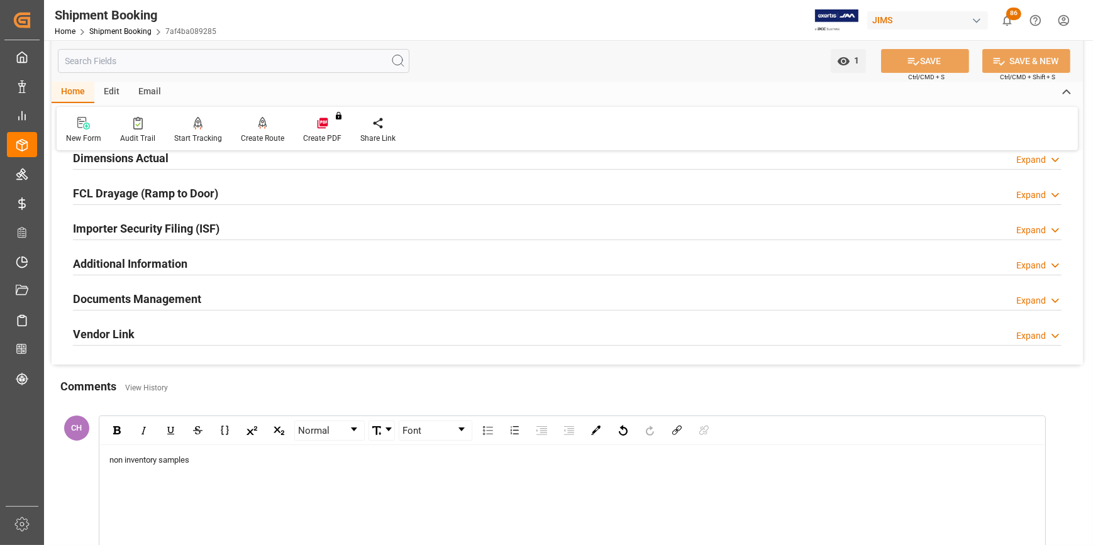
click at [176, 299] on h2 "Documents Management" at bounding box center [137, 299] width 128 height 17
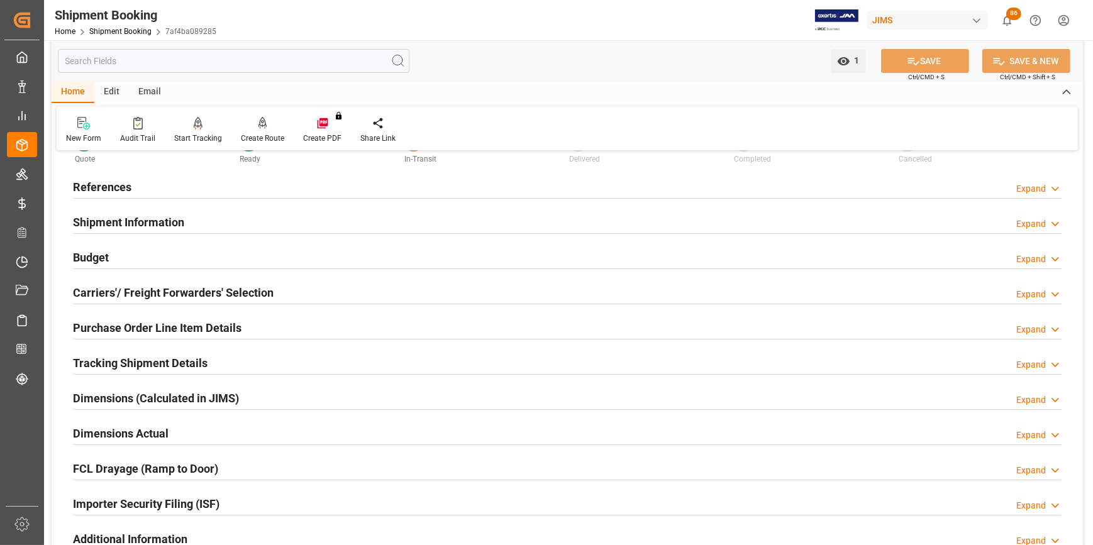
scroll to position [0, 0]
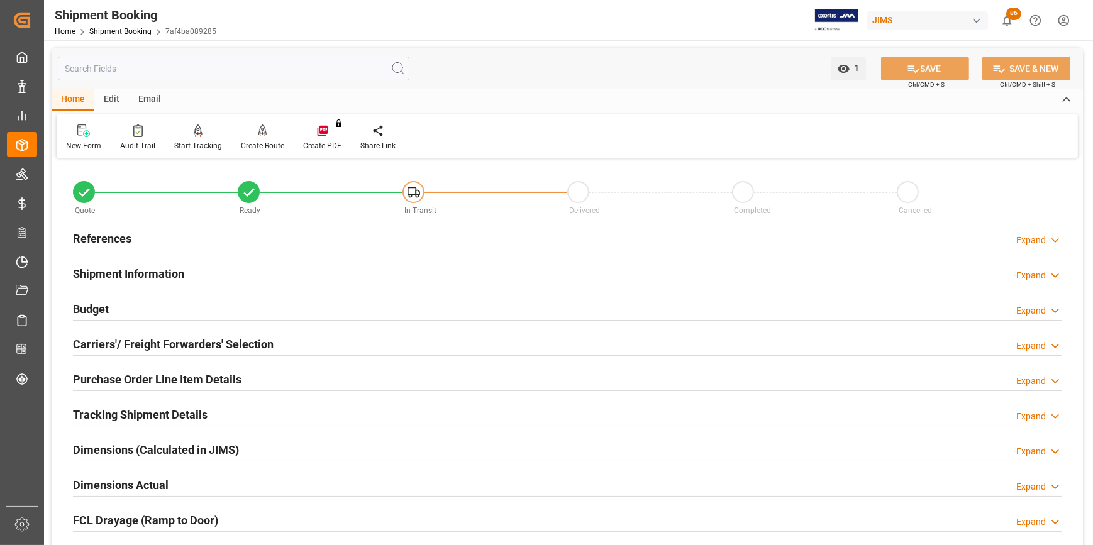
click at [149, 416] on h2 "Tracking Shipment Details" at bounding box center [140, 414] width 135 height 17
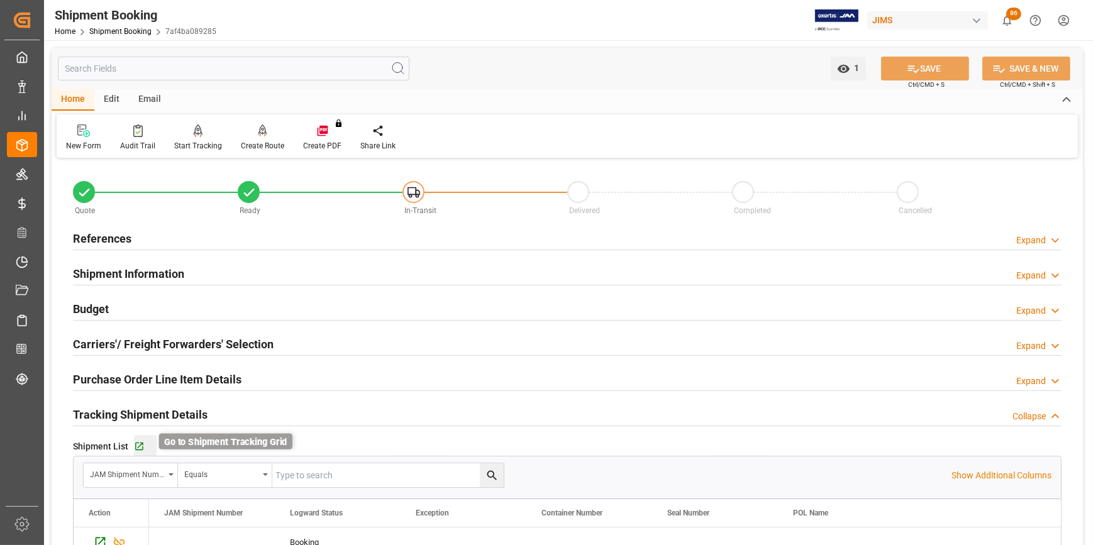
click at [138, 447] on icon "button" at bounding box center [139, 447] width 11 height 11
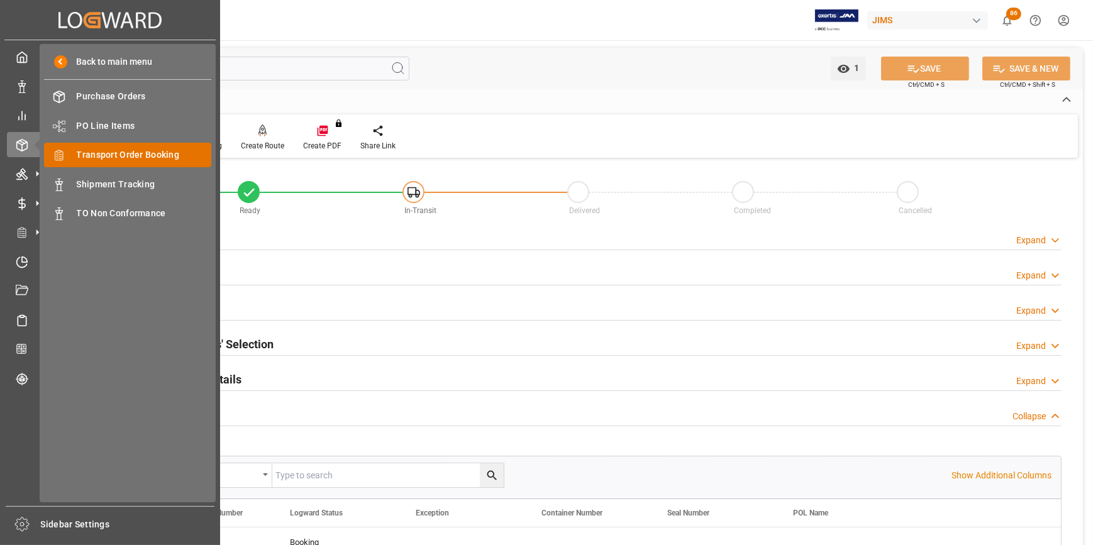
click at [107, 150] on span "Transport Order Booking" at bounding box center [144, 154] width 135 height 13
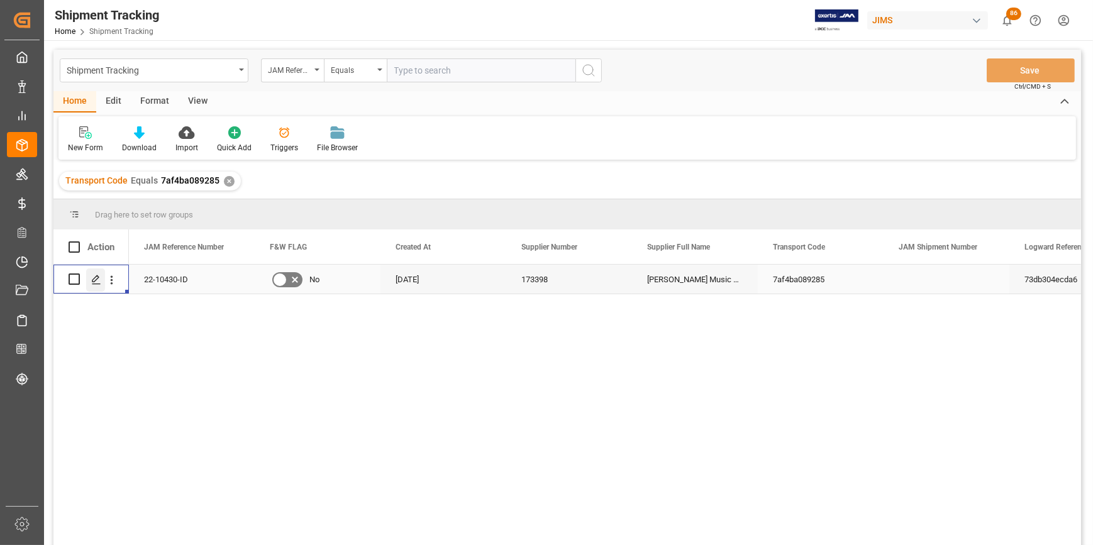
click at [91, 279] on icon "Press SPACE to select this row." at bounding box center [96, 280] width 10 height 10
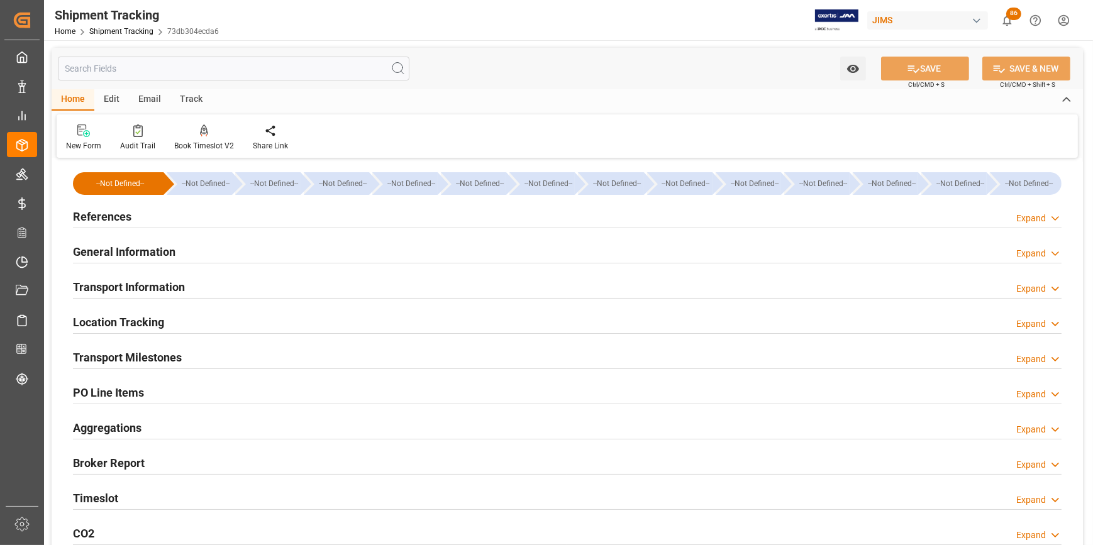
scroll to position [114, 0]
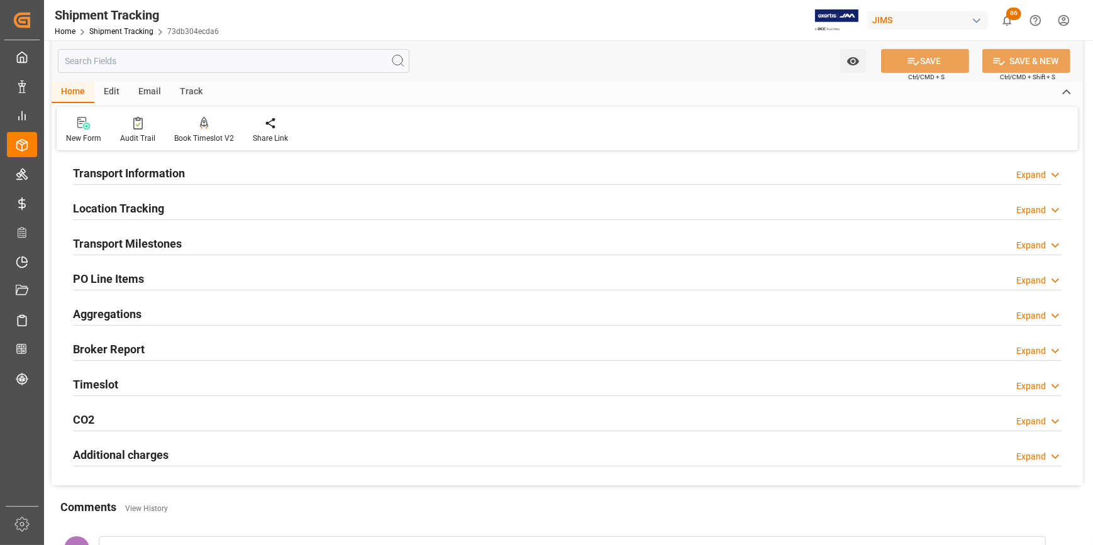
click at [133, 243] on h2 "Transport Milestones" at bounding box center [127, 243] width 109 height 17
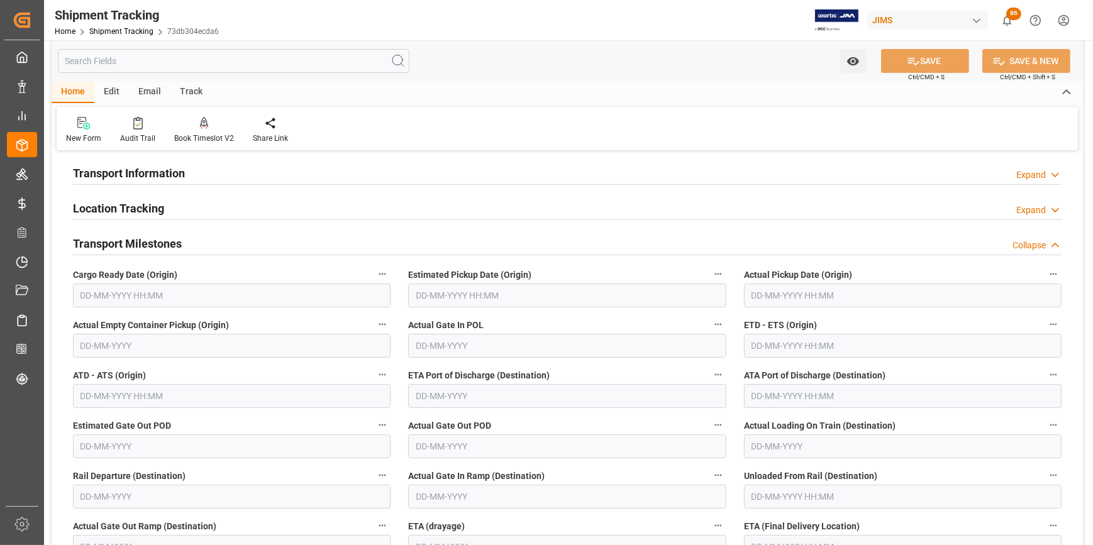
click at [756, 296] on input "text" at bounding box center [903, 296] width 318 height 24
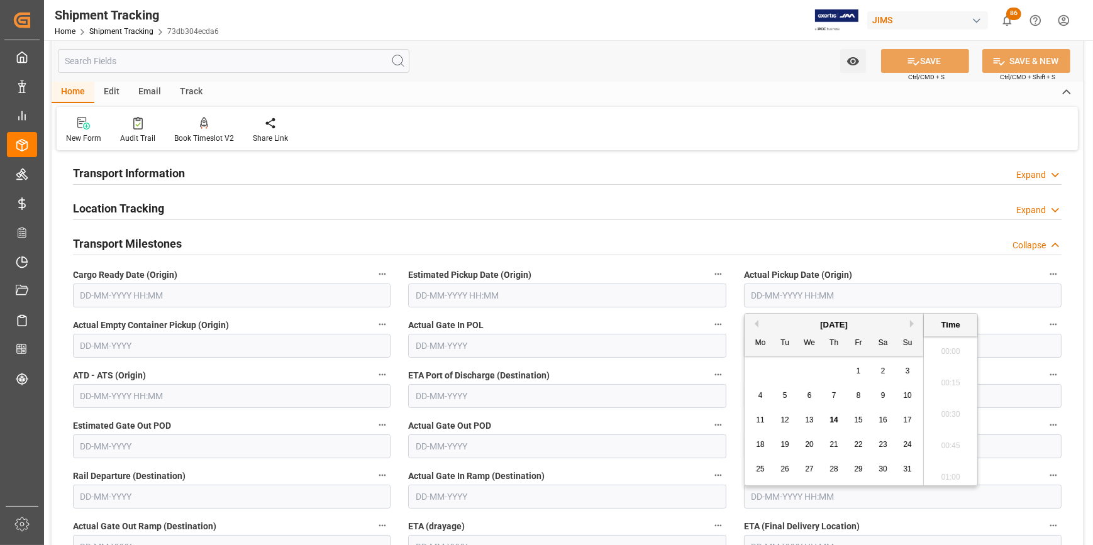
scroll to position [1325, 0]
click at [835, 420] on span "14" at bounding box center [834, 420] width 8 height 9
type input "14-08-2025 00:00"
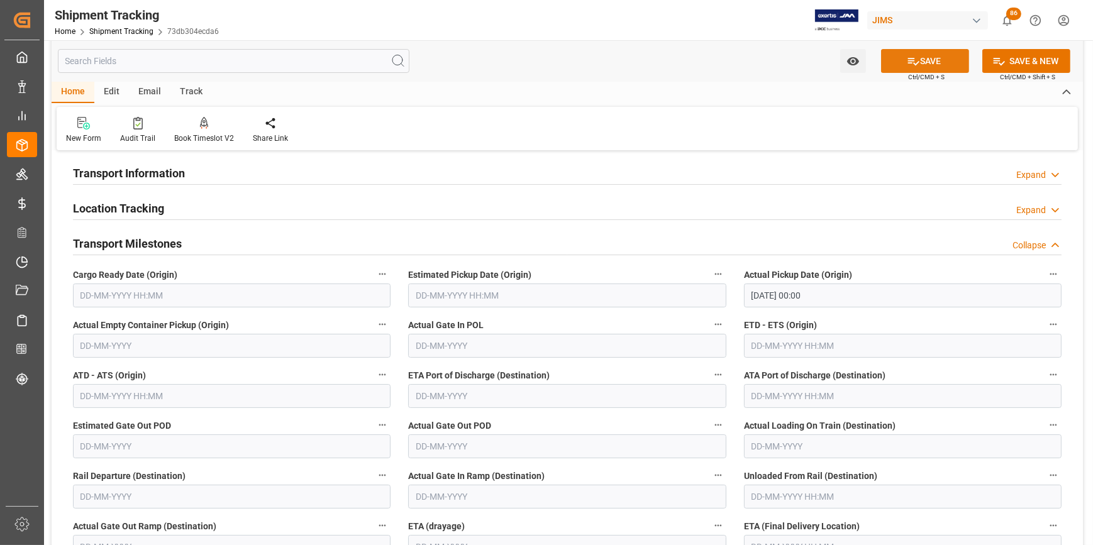
click at [919, 60] on button "SAVE" at bounding box center [925, 61] width 88 height 24
click at [434, 295] on input "text" at bounding box center [567, 296] width 318 height 24
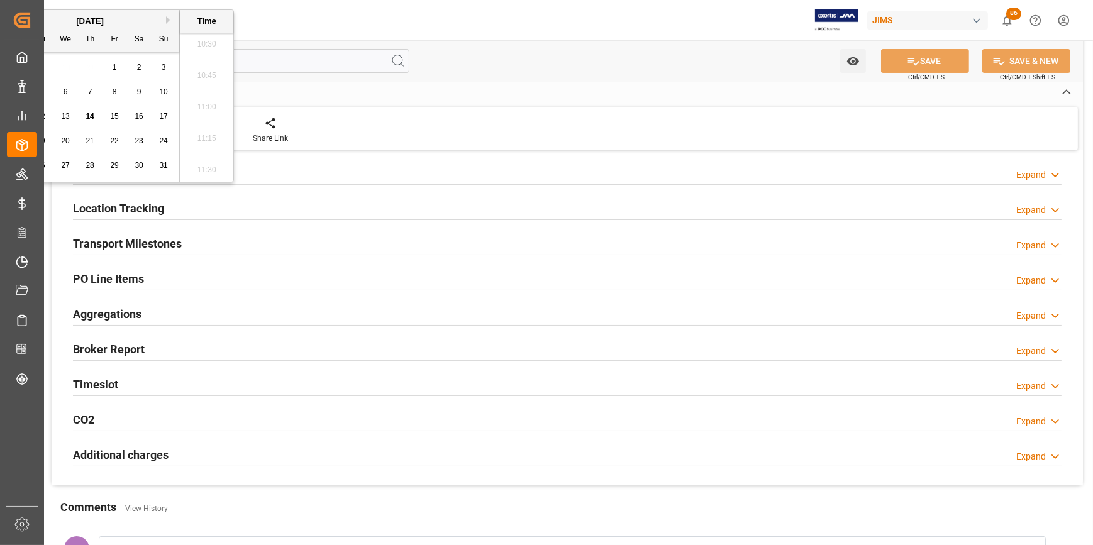
click at [126, 242] on h2 "Transport Milestones" at bounding box center [127, 243] width 109 height 17
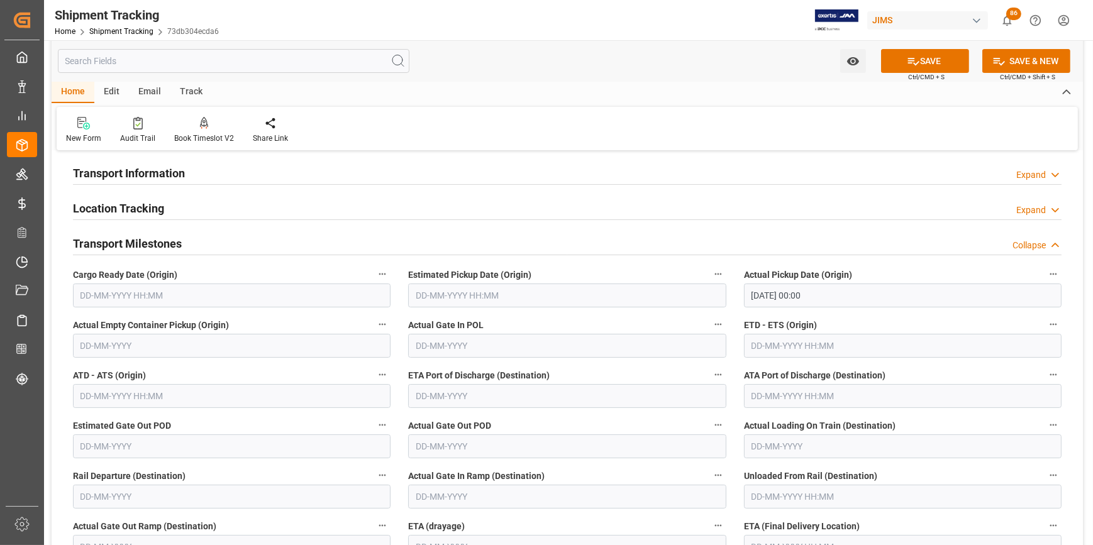
click at [440, 295] on input "text" at bounding box center [567, 296] width 318 height 24
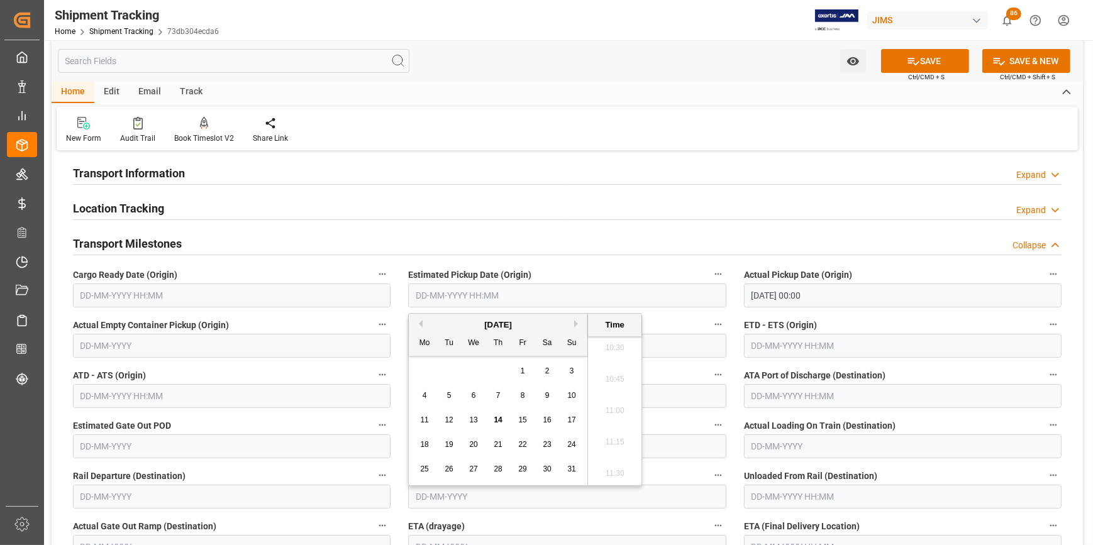
click at [493, 420] on div "14" at bounding box center [499, 420] width 16 height 15
type input "14-08-2025 00:00"
click at [933, 64] on button "SAVE" at bounding box center [925, 61] width 88 height 24
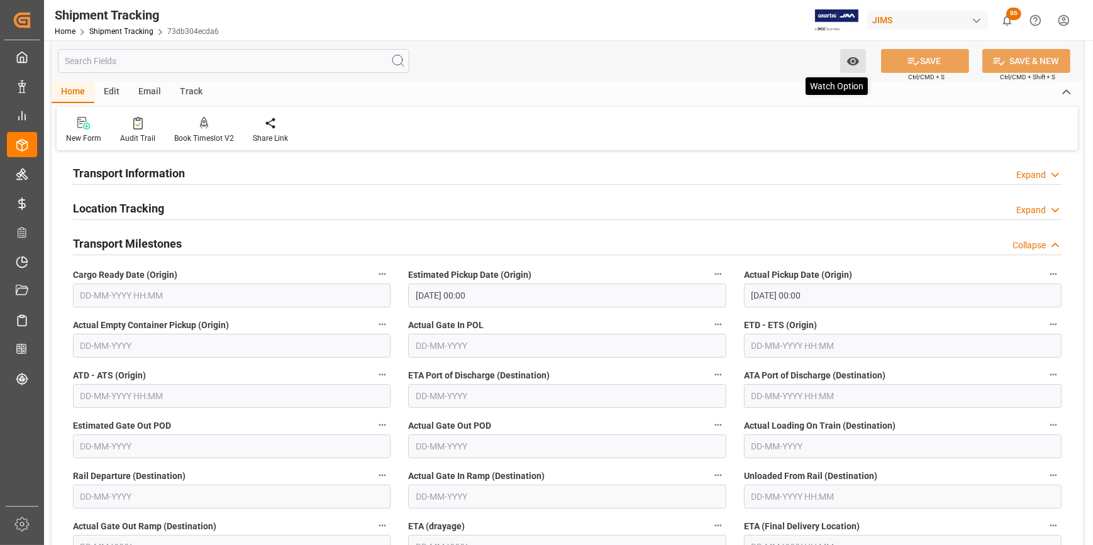
click at [849, 63] on icon "open menu" at bounding box center [853, 61] width 12 height 8
click at [811, 91] on span "Start Watching" at bounding box center [801, 88] width 114 height 13
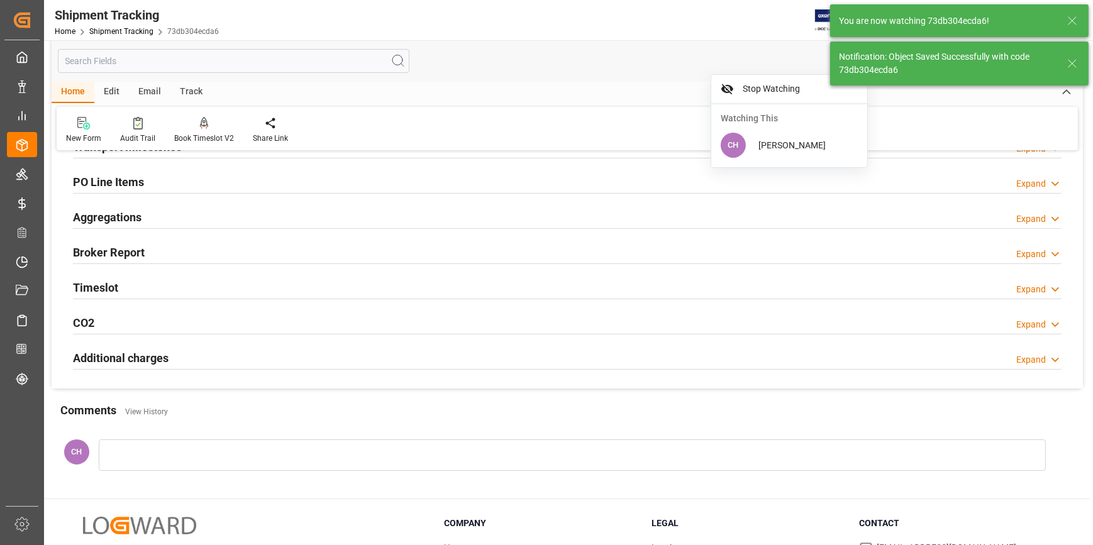
scroll to position [114, 0]
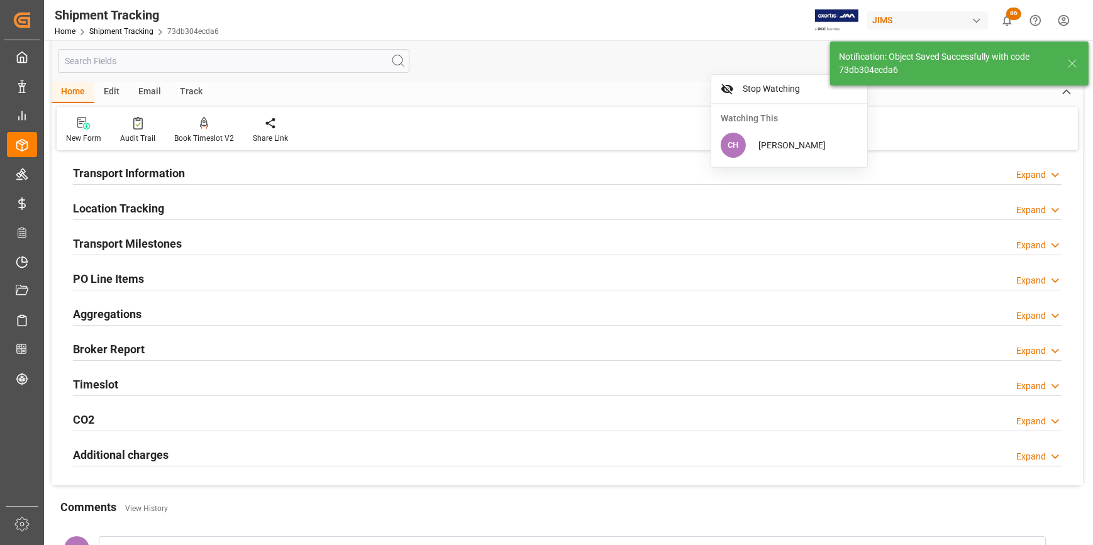
click at [144, 247] on h2 "Transport Milestones" at bounding box center [127, 243] width 109 height 17
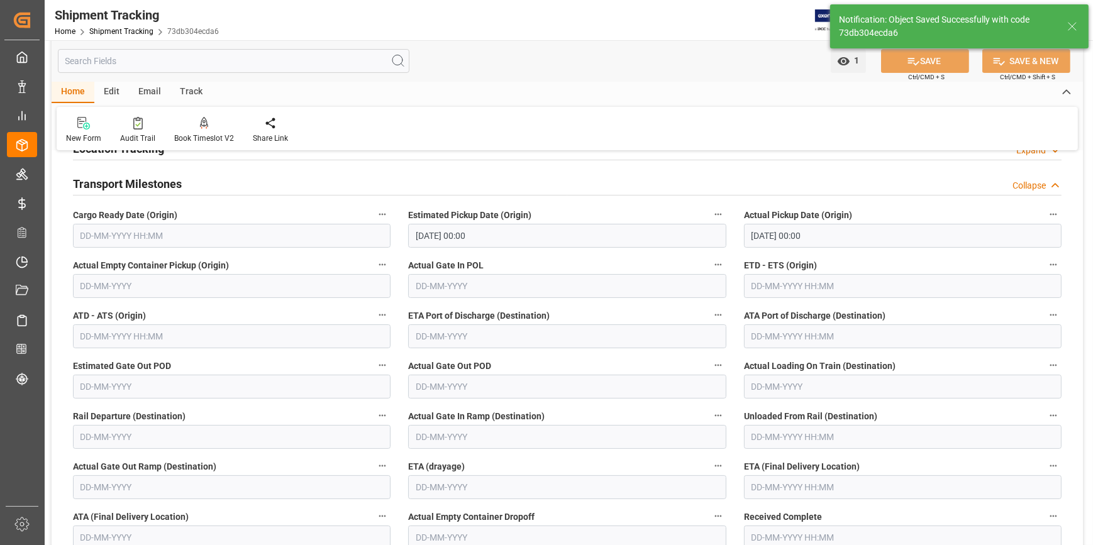
scroll to position [228, 0]
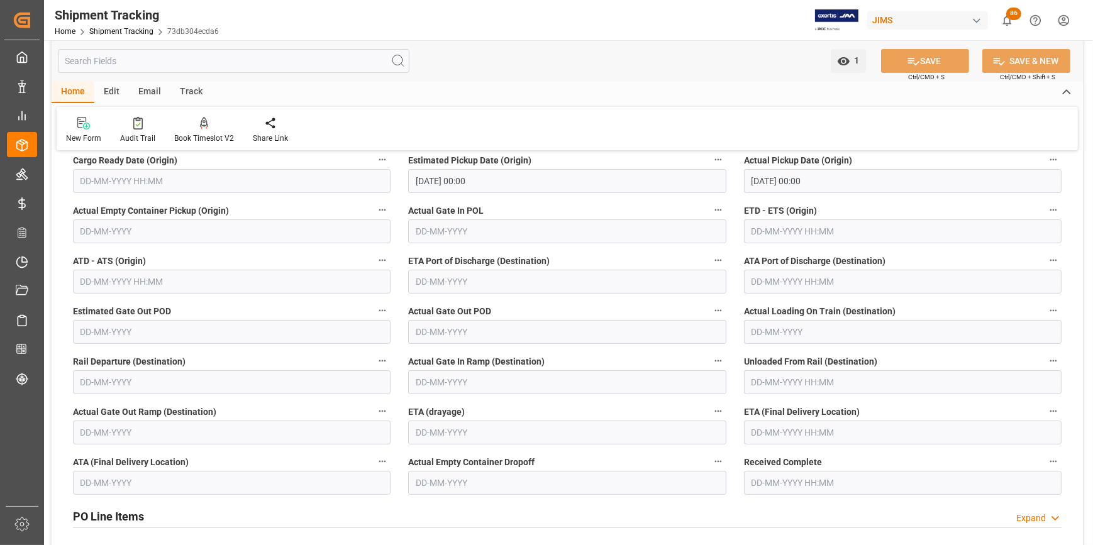
click at [779, 426] on input "text" at bounding box center [903, 433] width 318 height 24
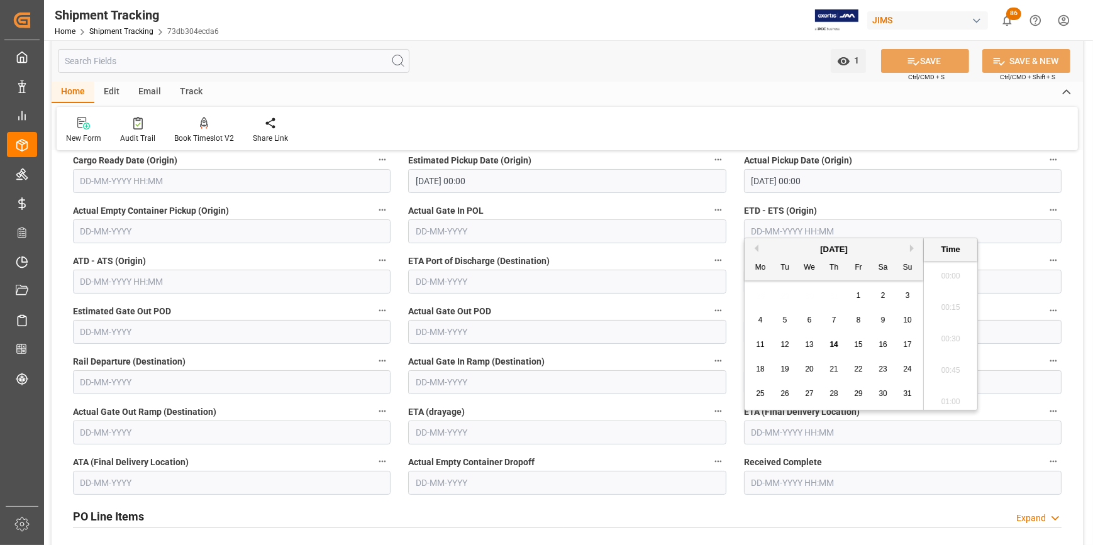
scroll to position [1325, 0]
click at [786, 398] on div "26" at bounding box center [785, 394] width 16 height 15
type input "26-08-2025 00:00"
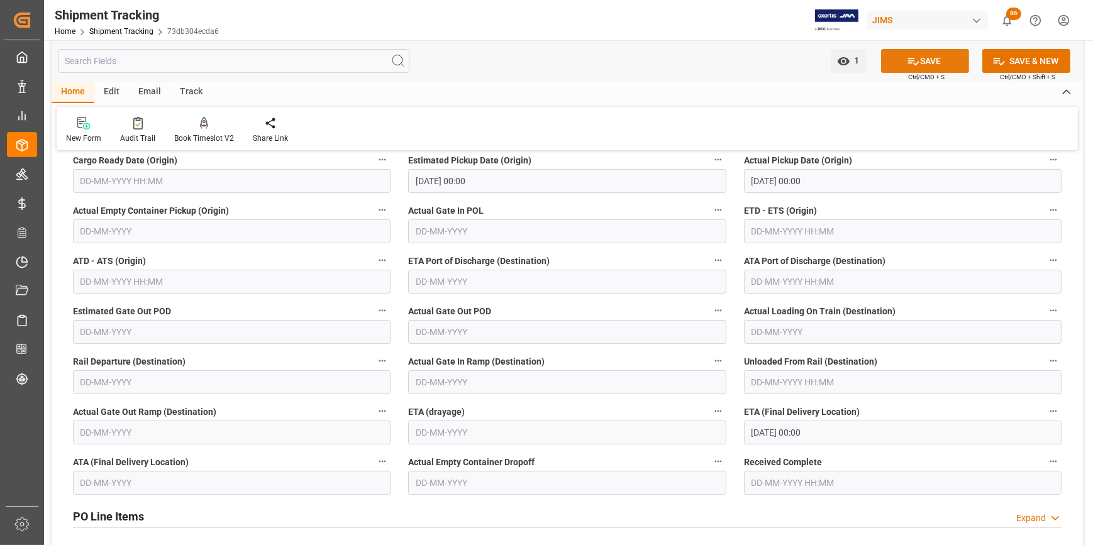
click at [900, 53] on button "SAVE" at bounding box center [925, 61] width 88 height 24
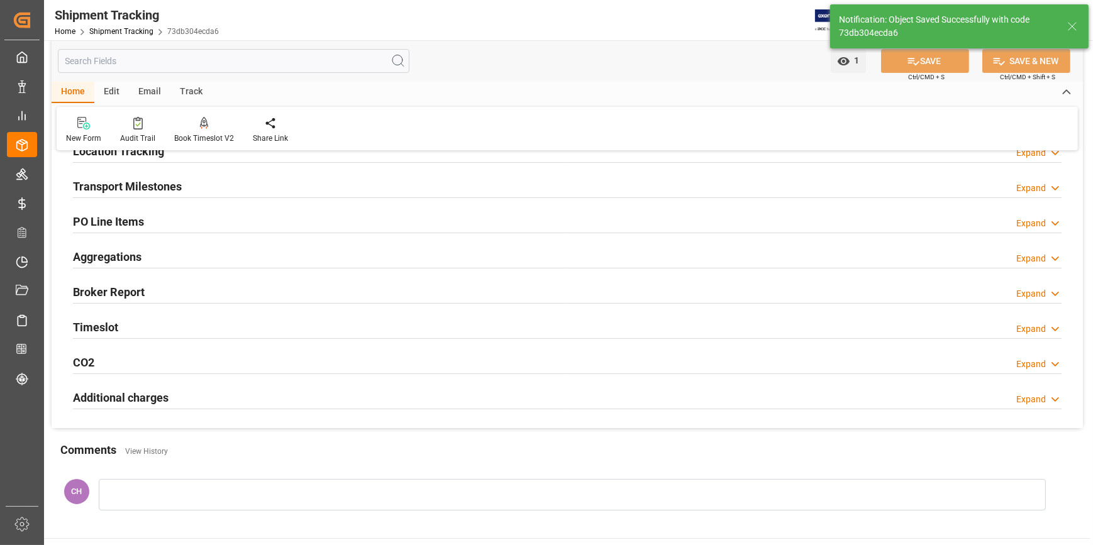
scroll to position [0, 0]
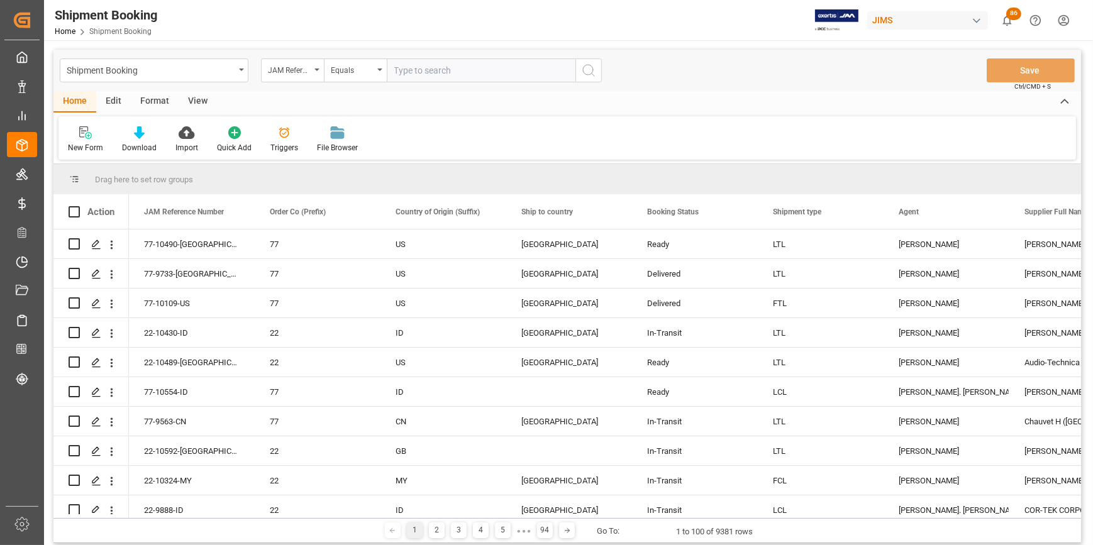
click at [410, 65] on input "text" at bounding box center [481, 71] width 189 height 24
type input "22-10430-id"
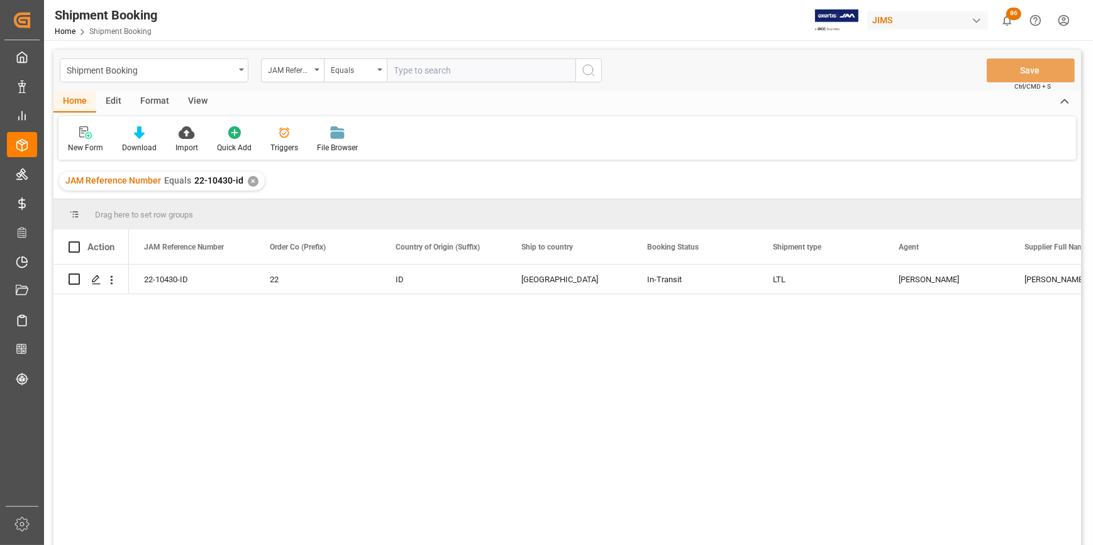
click at [320, 352] on div "22-10430-ID 22 ID United States In-Transit LTL Catherine Heng Sang Woo Music Co…" at bounding box center [605, 409] width 952 height 289
click at [430, 389] on div "22-10430-ID 22 ID United States In-Transit LTL Catherine Heng Sang Woo Music Co…" at bounding box center [605, 409] width 952 height 289
click at [418, 424] on div "22-10430-ID 22 ID United States In-Transit LTL Catherine Heng Sang Woo Music Co…" at bounding box center [605, 409] width 952 height 289
